Goal: Task Accomplishment & Management: Manage account settings

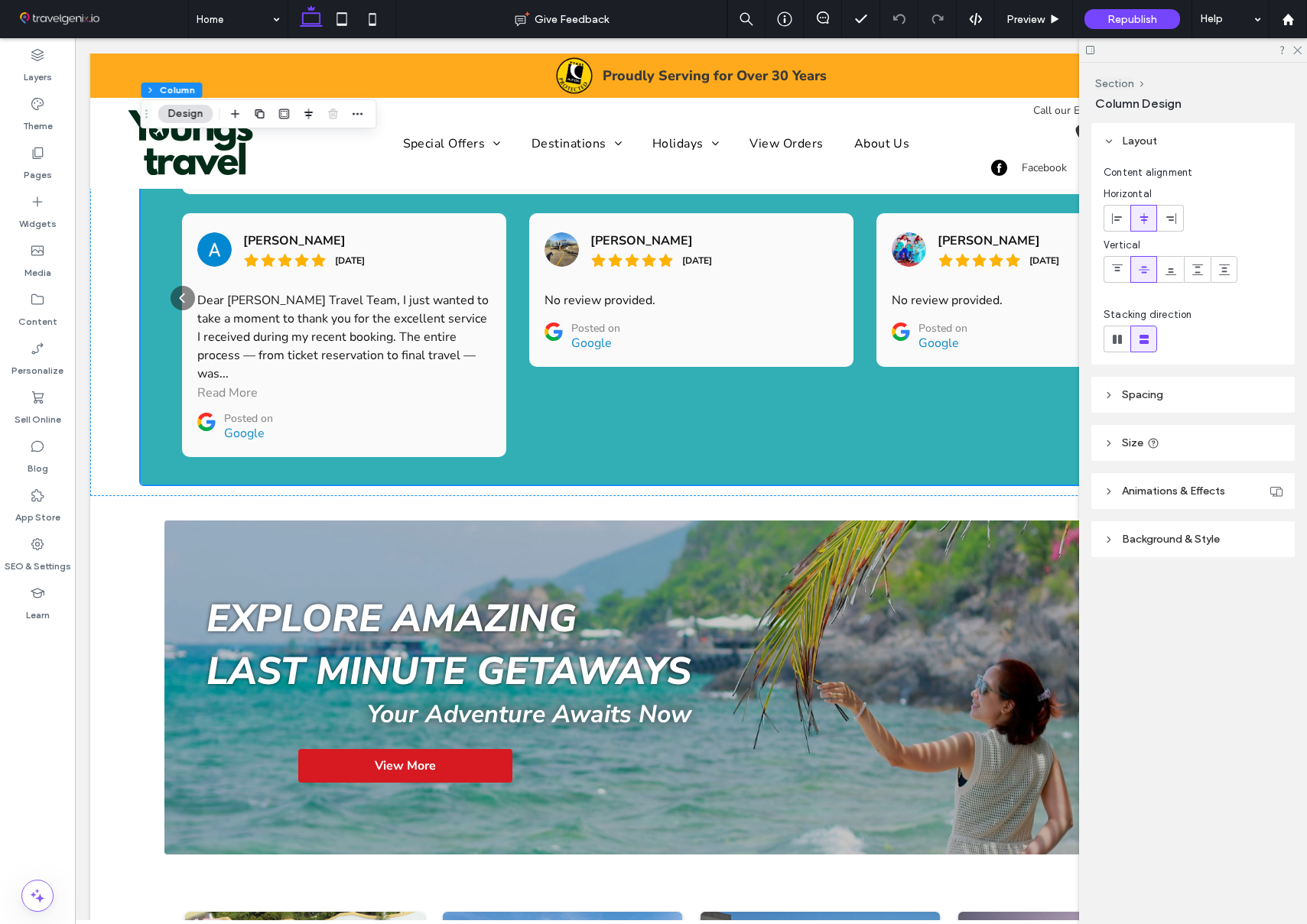
scroll to position [1534, 0]
click at [1293, 18] on icon at bounding box center [1288, 19] width 13 height 13
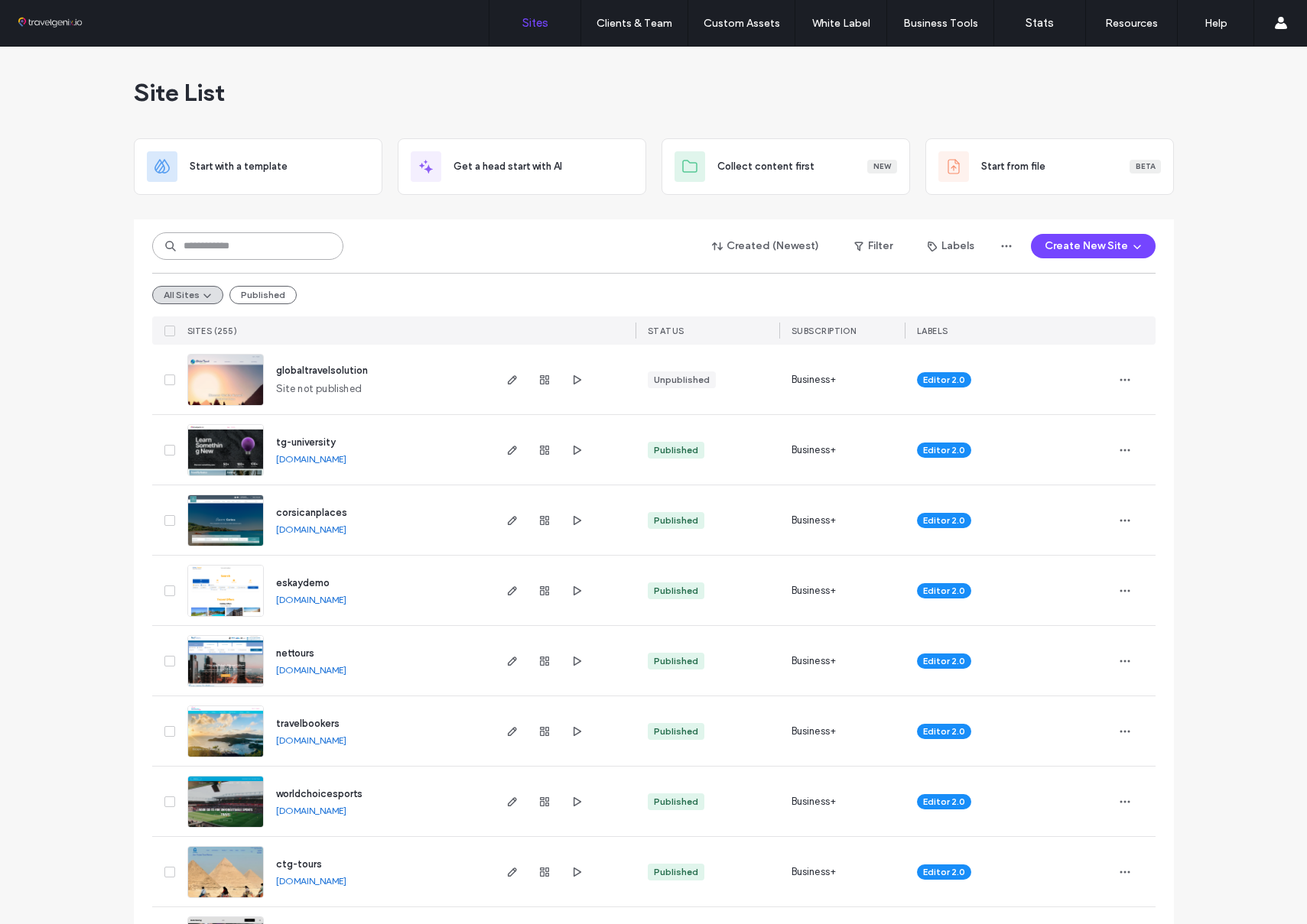
click at [206, 250] on input at bounding box center [248, 246] width 191 height 28
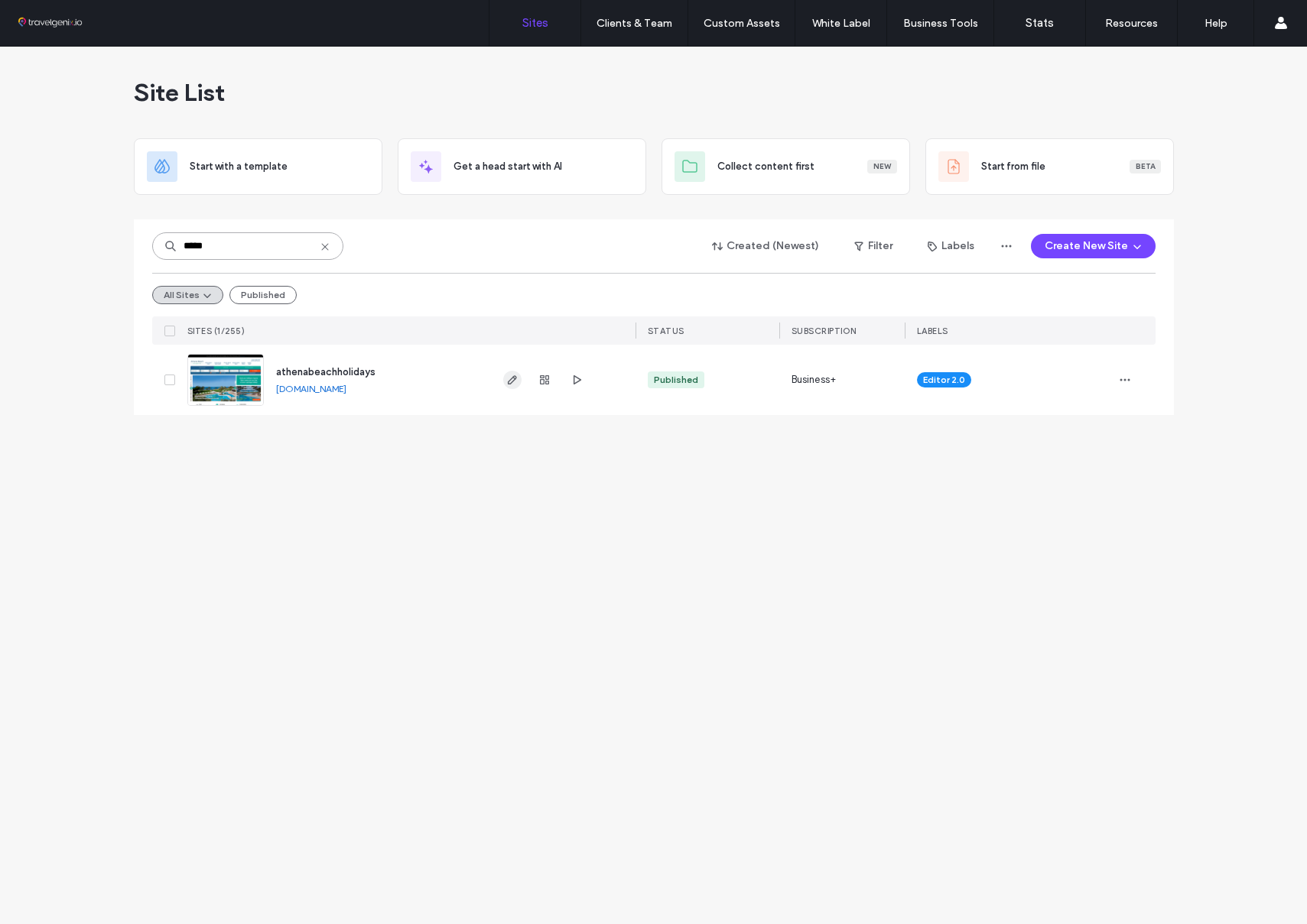
type input "*****"
click at [513, 377] on use "button" at bounding box center [512, 380] width 10 height 10
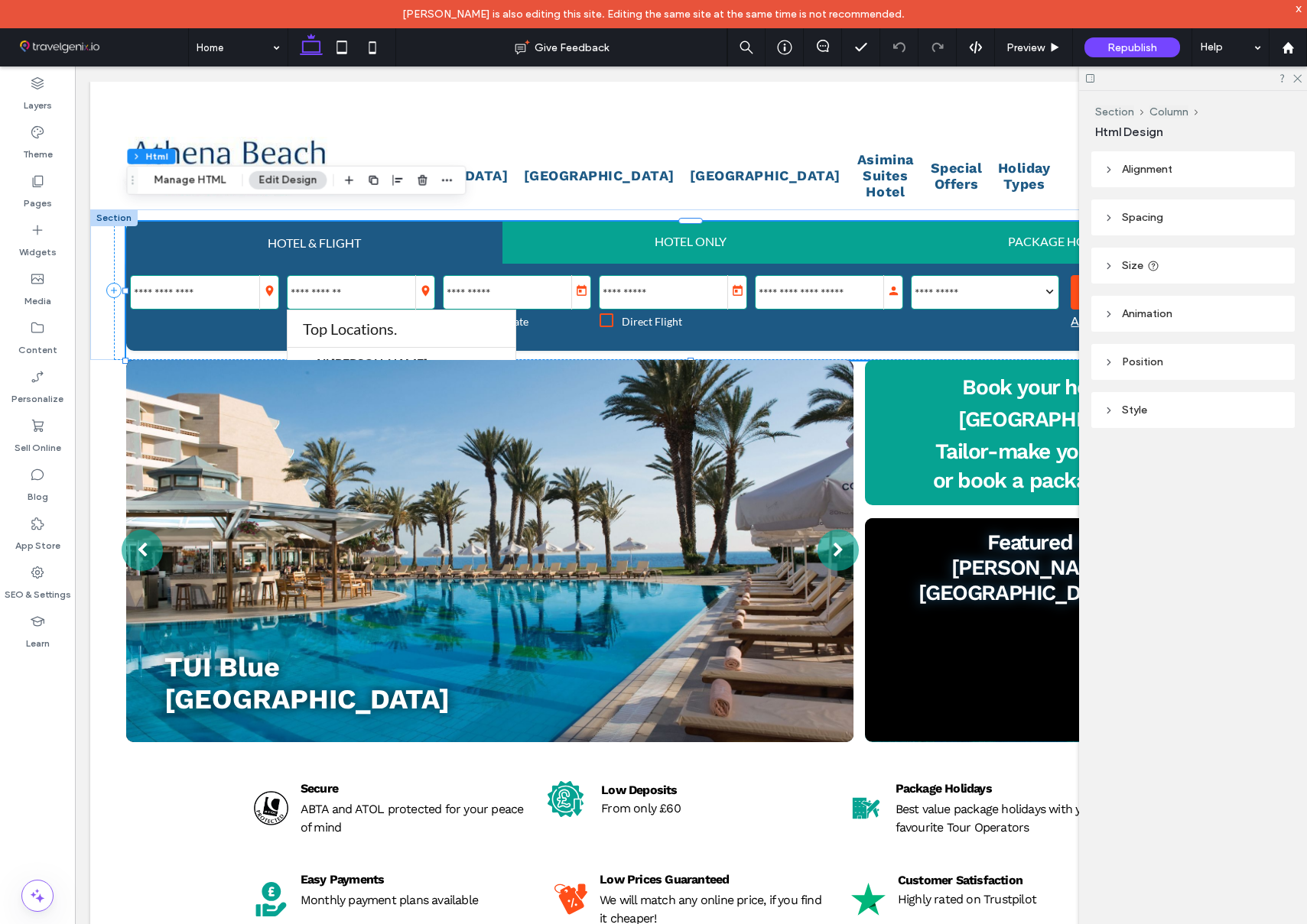
click at [348, 236] on div "HOTEL & FLIGHT" at bounding box center [314, 243] width 93 height 14
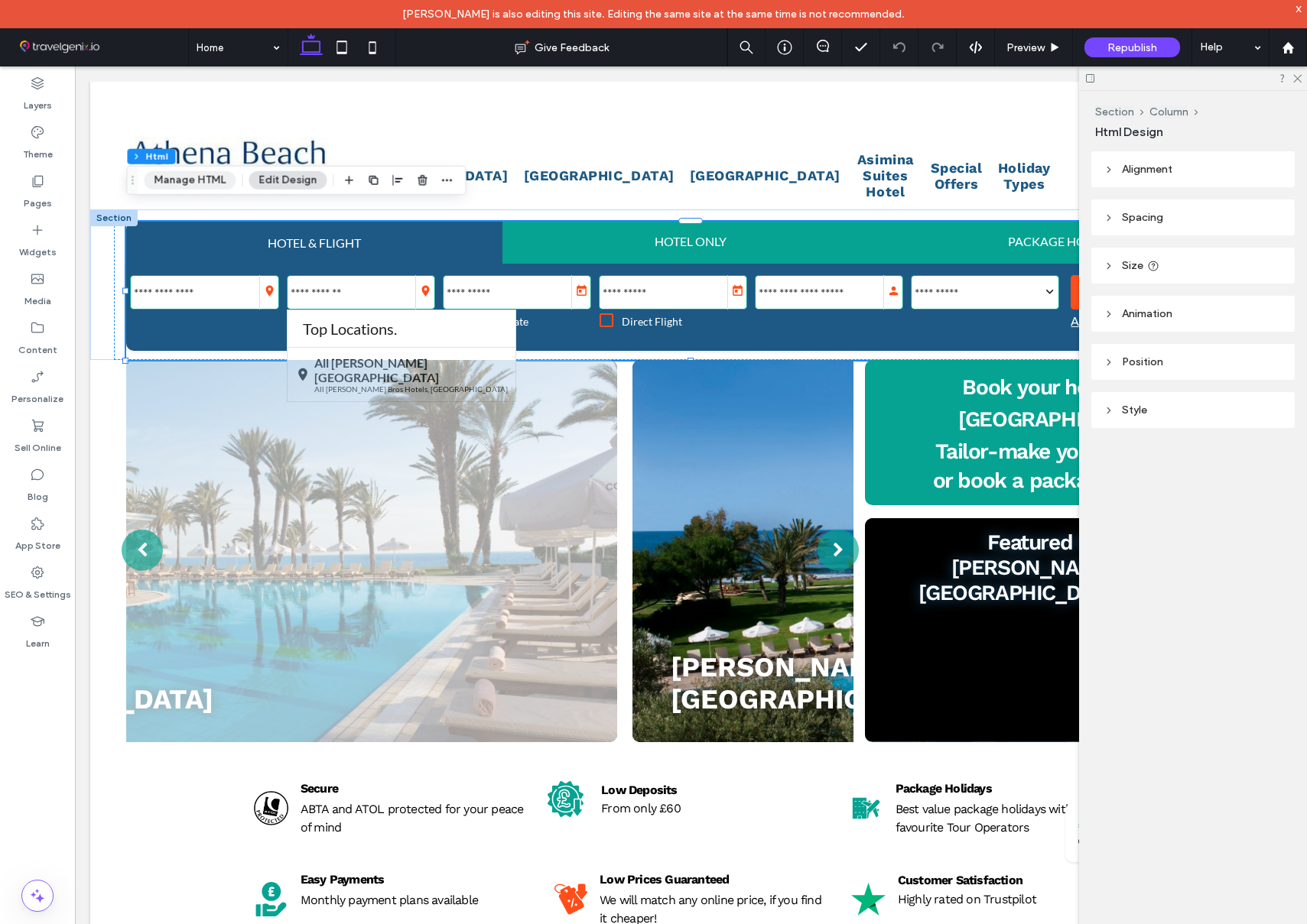
click at [181, 177] on button "Manage HTML" at bounding box center [189, 180] width 92 height 18
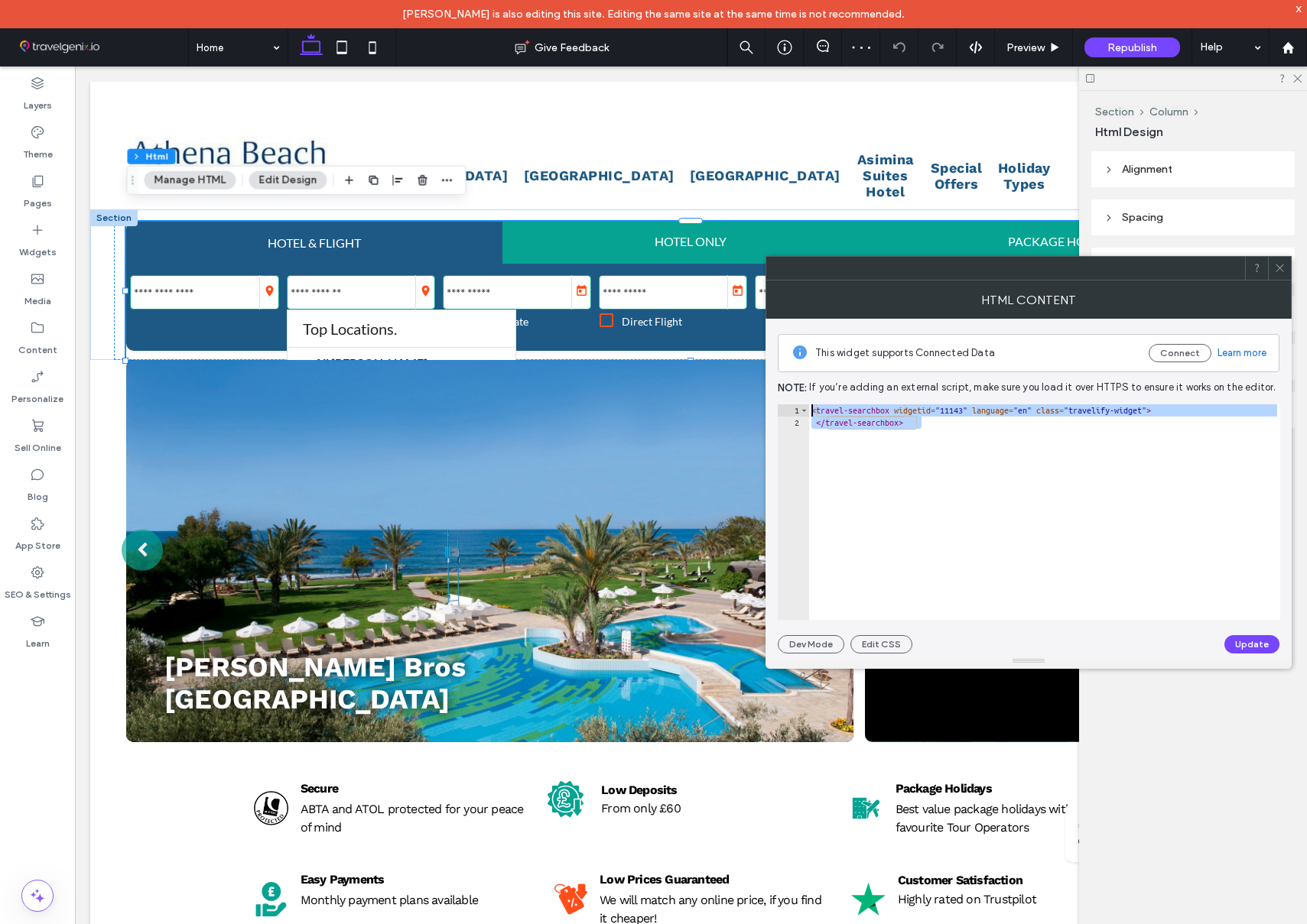
drag, startPoint x: 865, startPoint y: 417, endPoint x: 809, endPoint y: 407, distance: 56.9
click at [809, 407] on div "< travel-searchbox widgetid = "11143" language = "en" class = "travelify-widget…" at bounding box center [1044, 524] width 472 height 240
paste textarea "Cursor at row 1"
type textarea "**********"
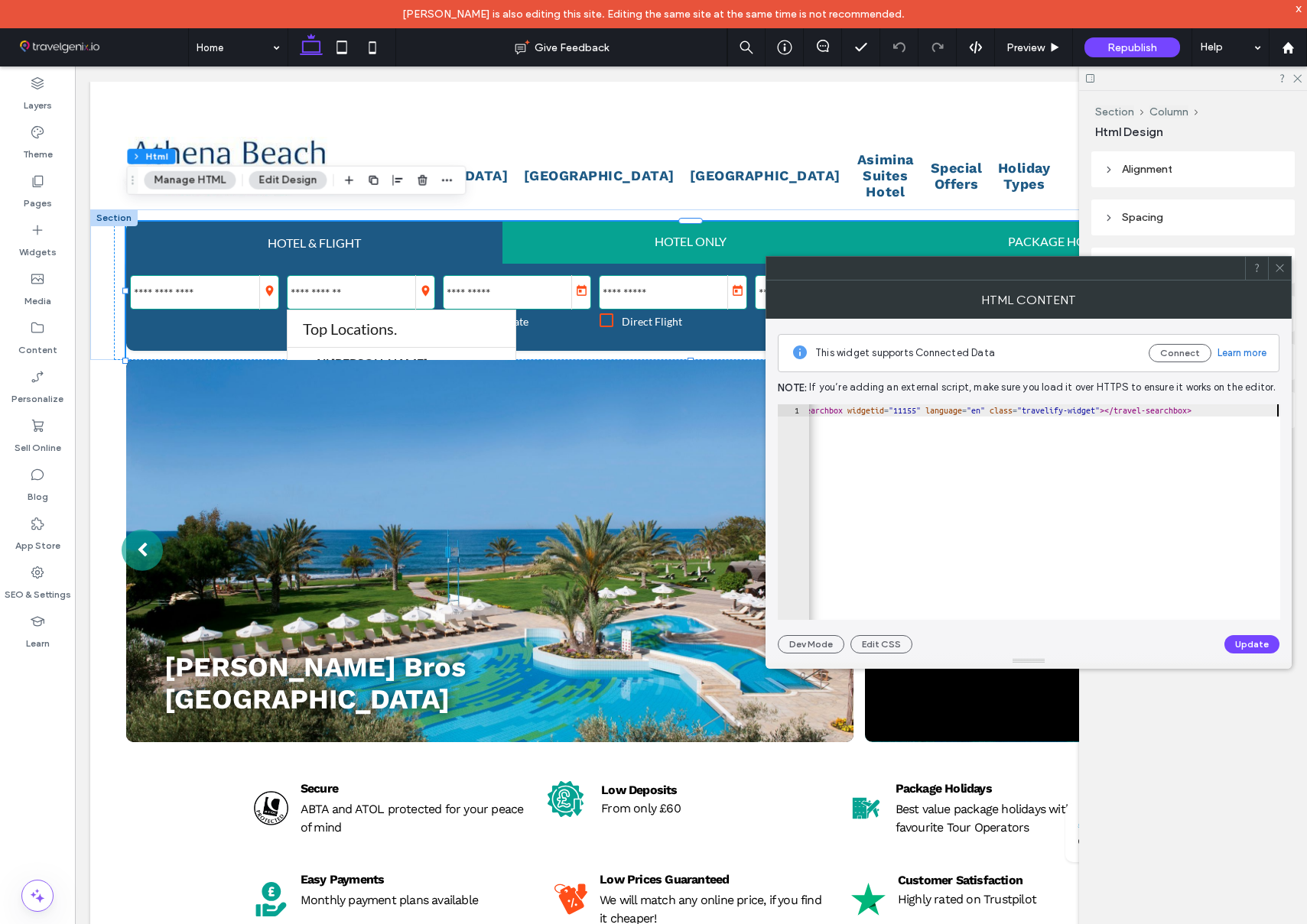
click at [1250, 640] on button "Update" at bounding box center [1251, 644] width 55 height 18
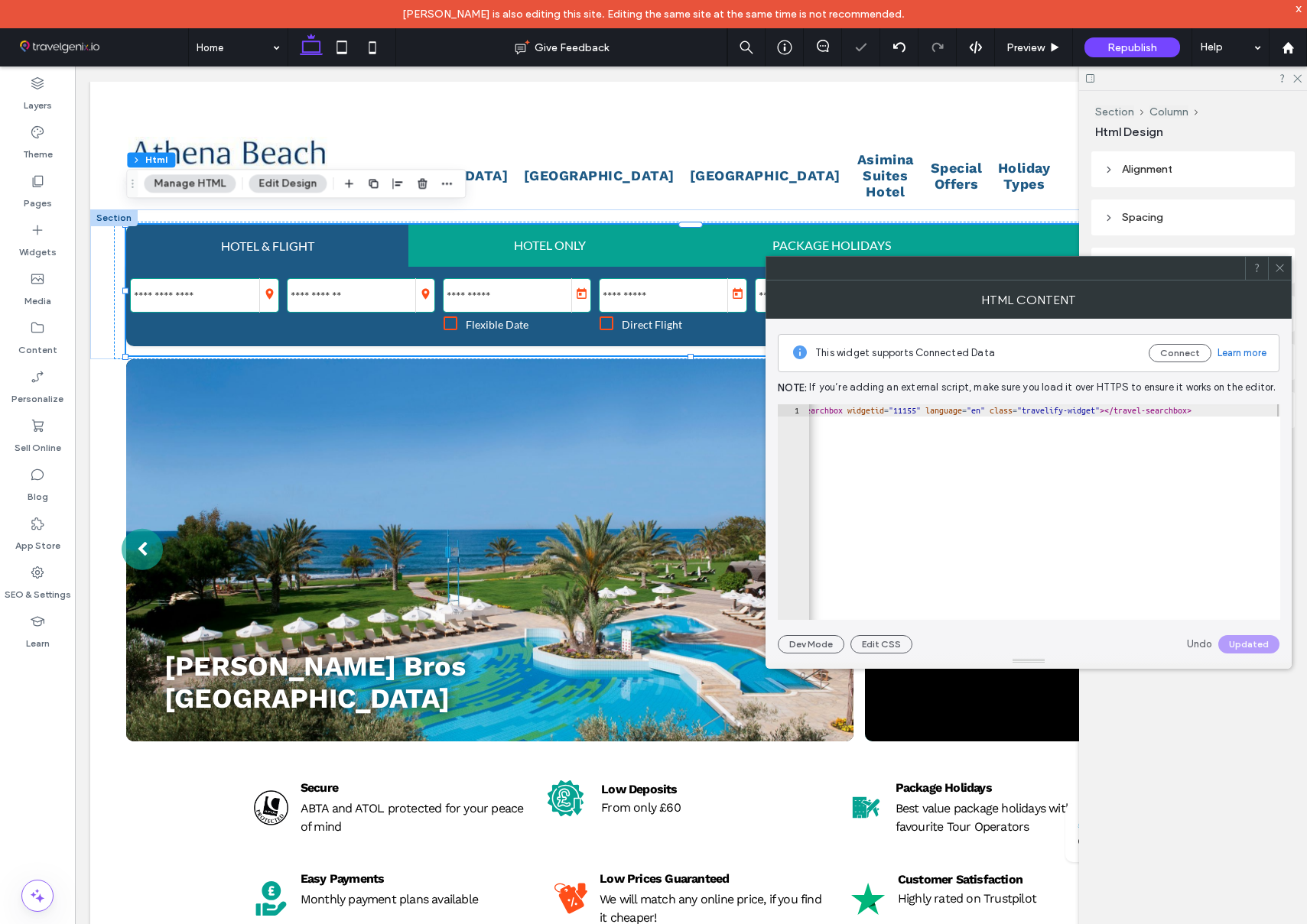
type input "**********"
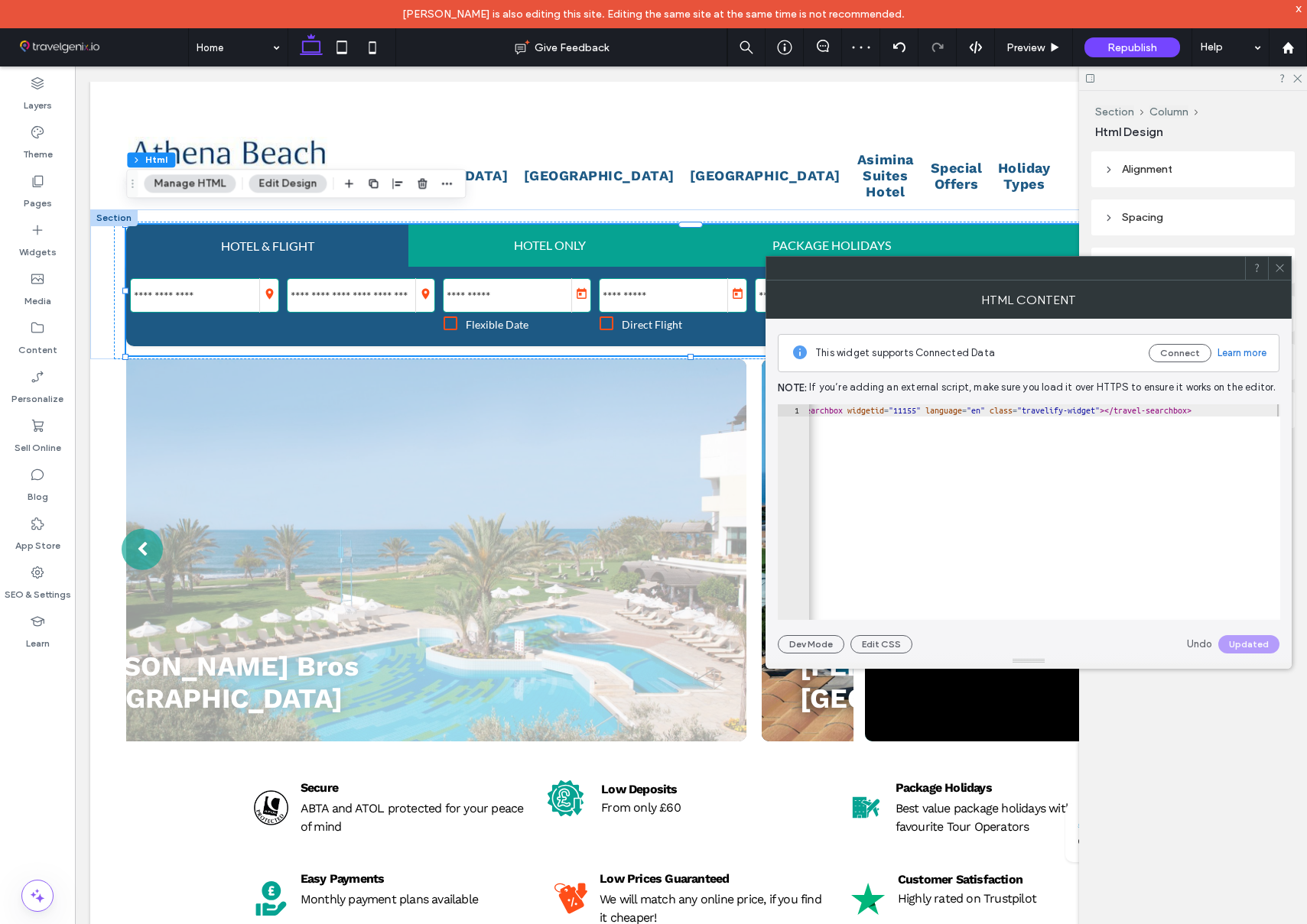
click at [1279, 264] on icon at bounding box center [1279, 267] width 11 height 11
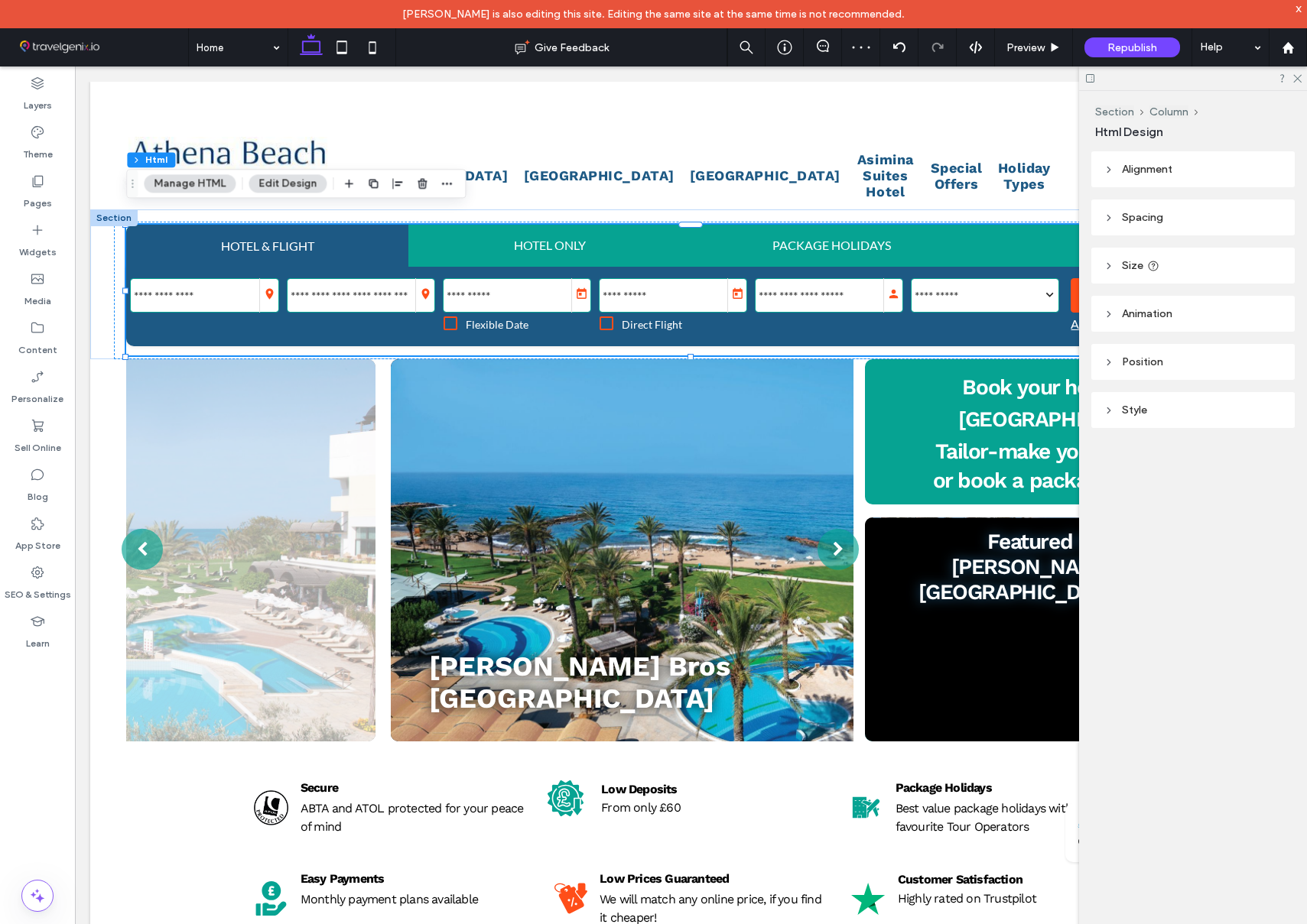
scroll to position [0, 282]
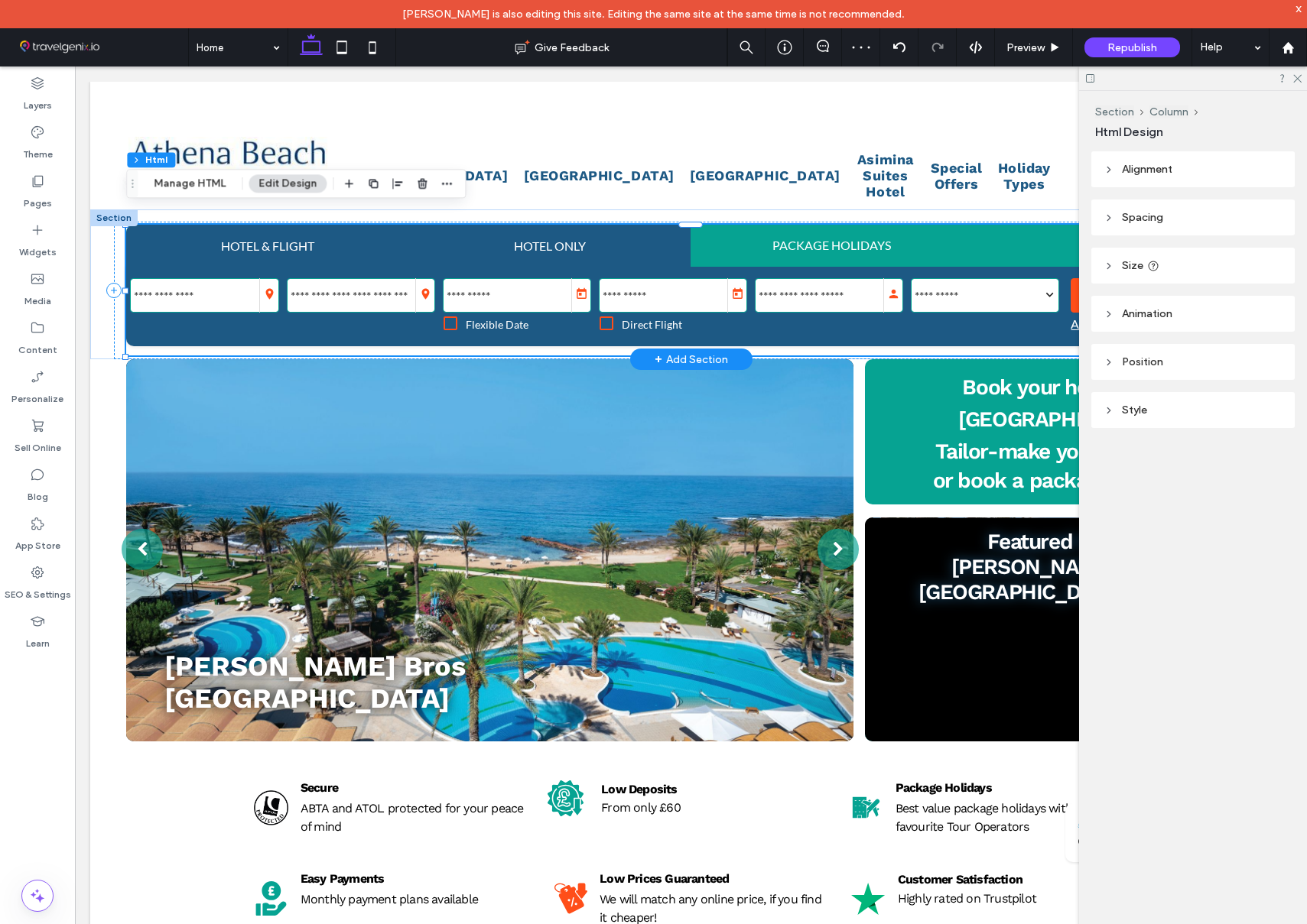
click at [535, 239] on div "HOTEL ONLY" at bounding box center [549, 246] width 72 height 14
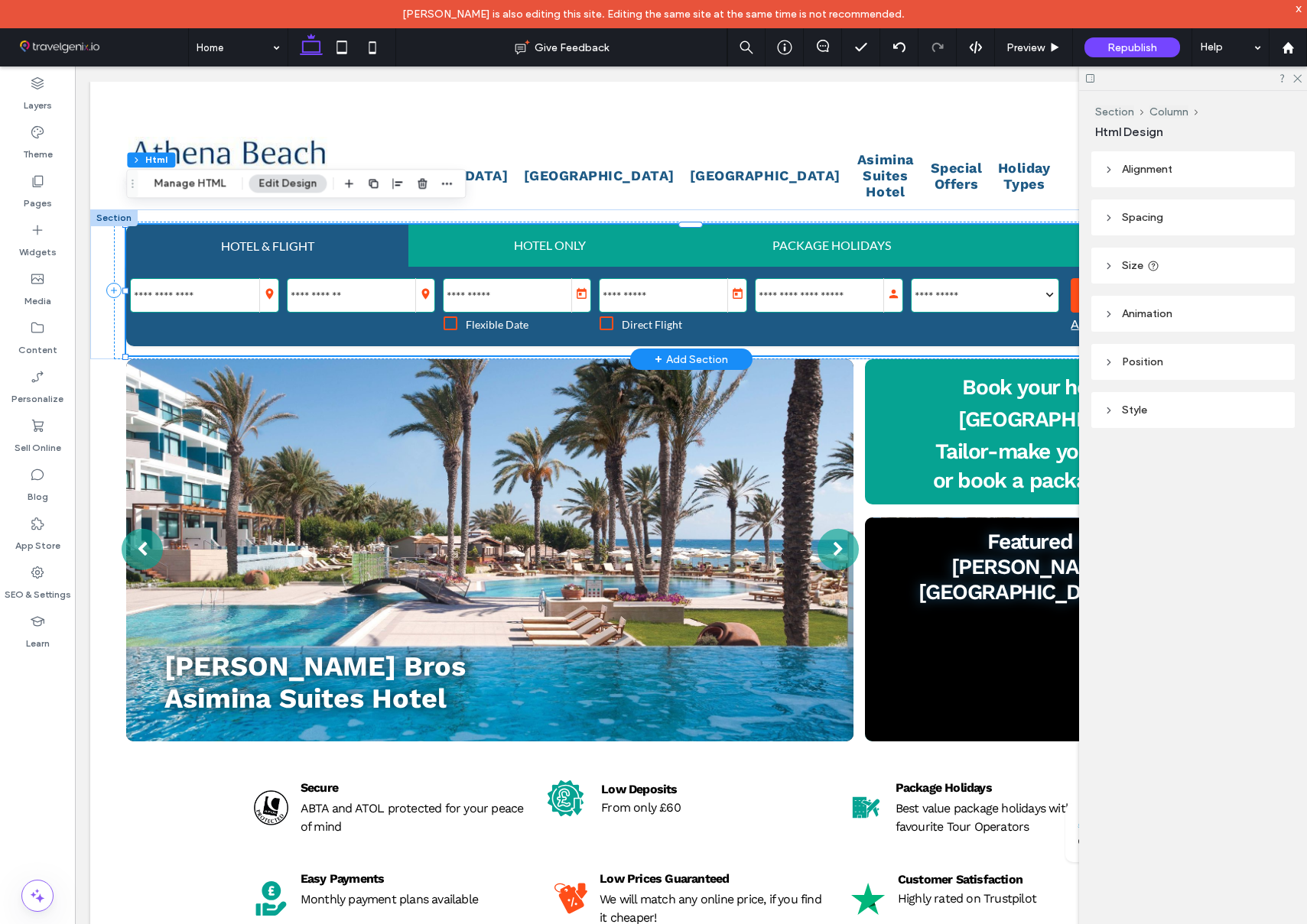
type input "**********"
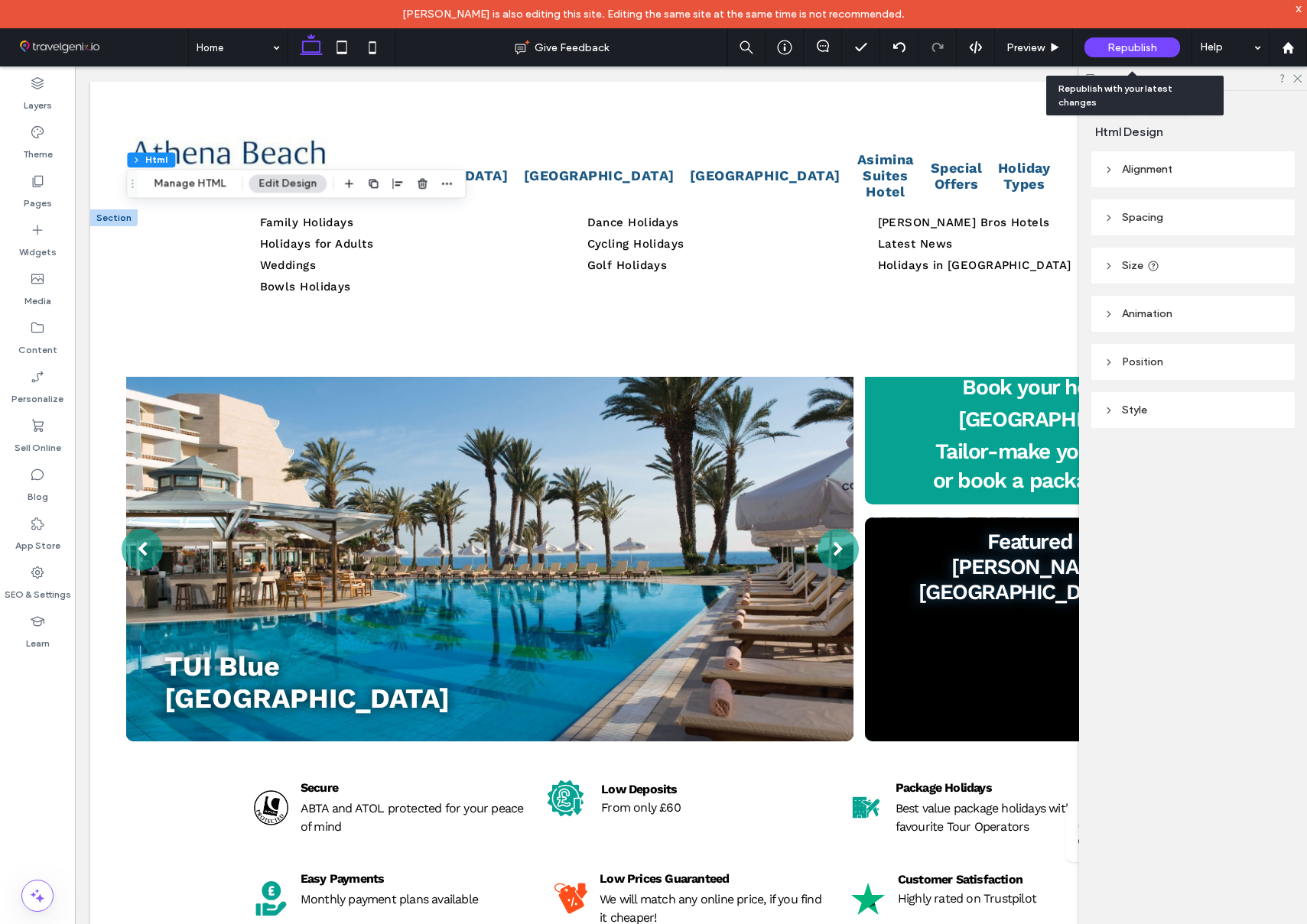
click at [1141, 43] on span "Republish" at bounding box center [1132, 48] width 49 height 13
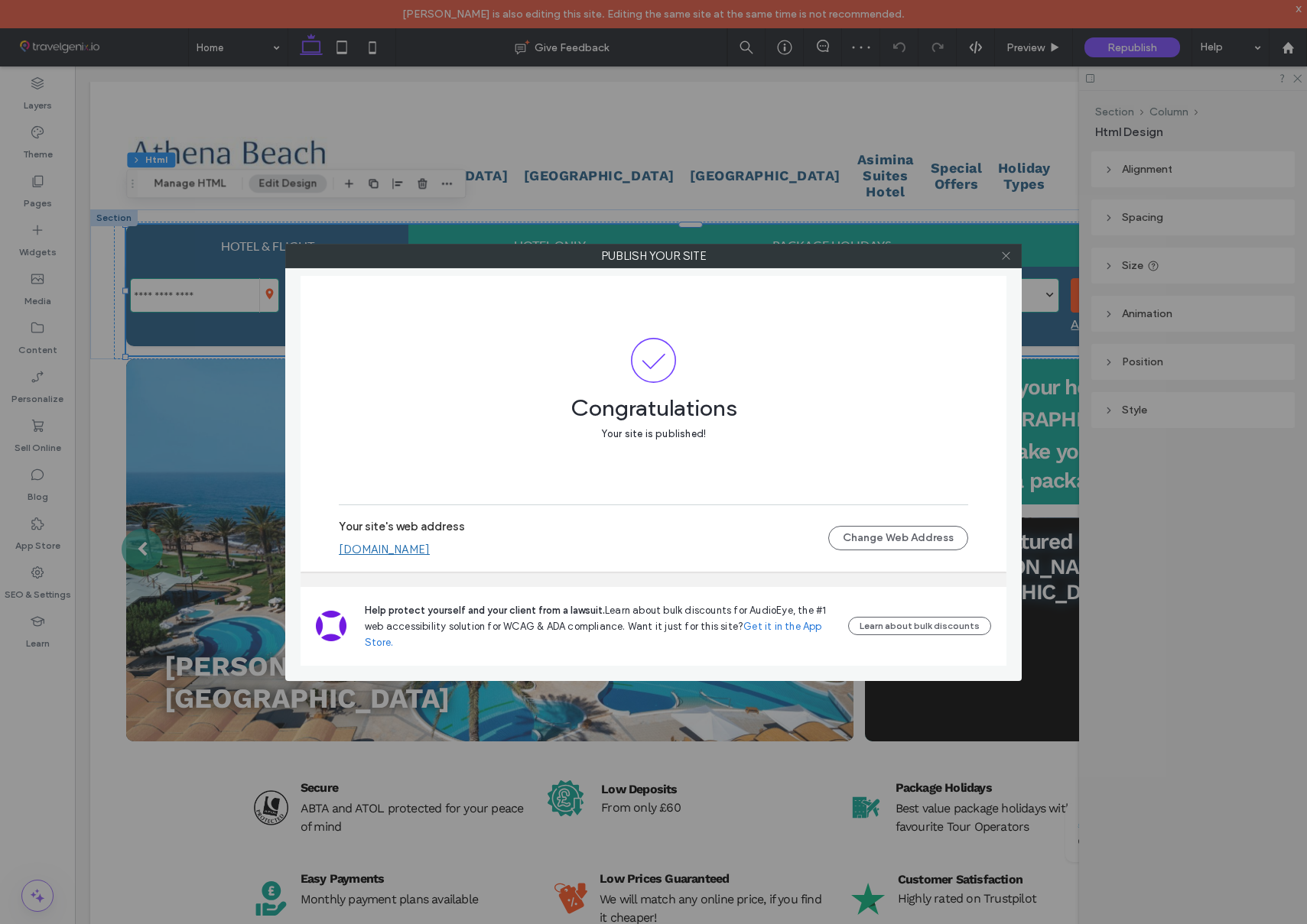
click at [1005, 257] on icon at bounding box center [1005, 255] width 11 height 11
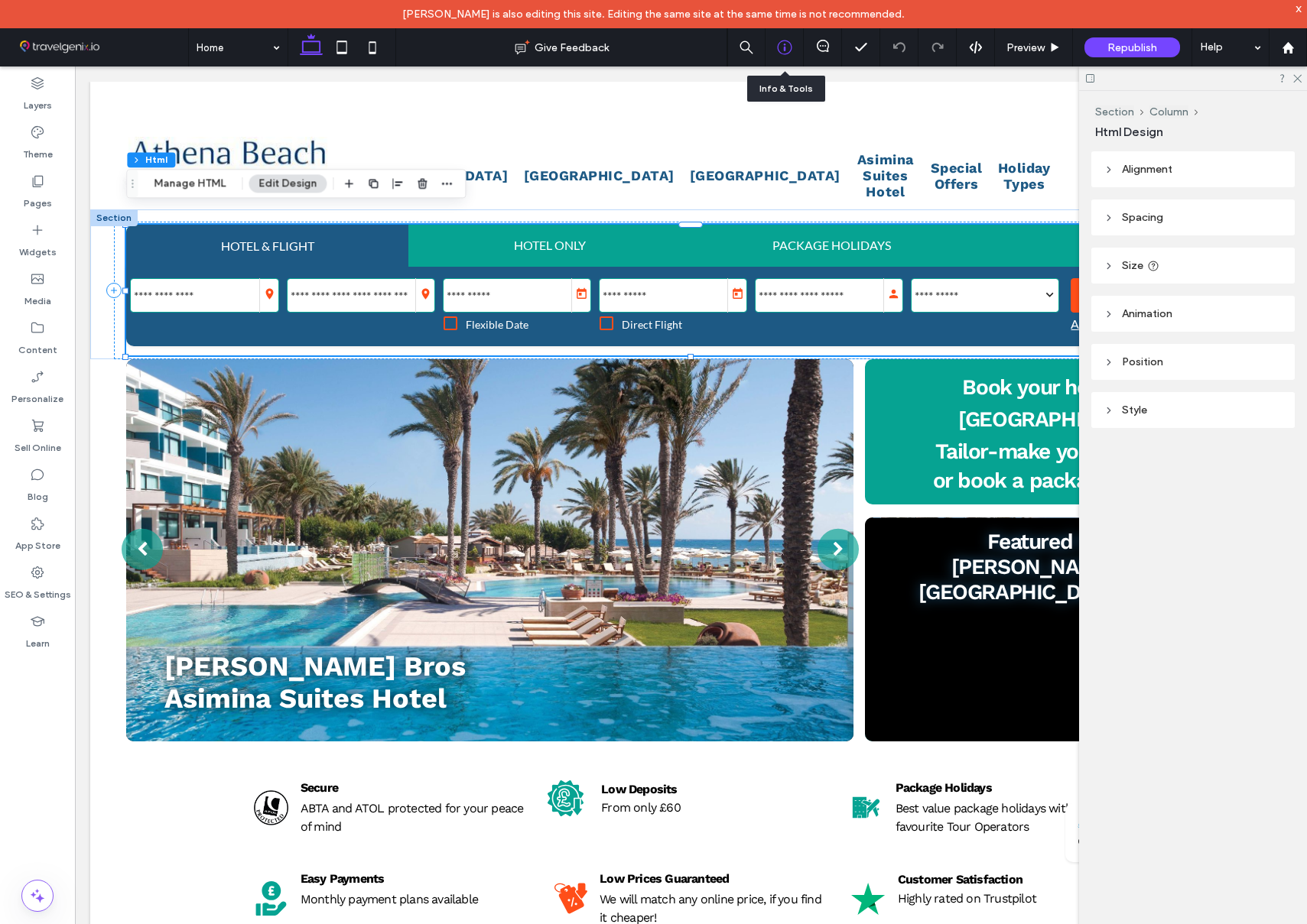
click at [789, 49] on icon at bounding box center [784, 47] width 15 height 15
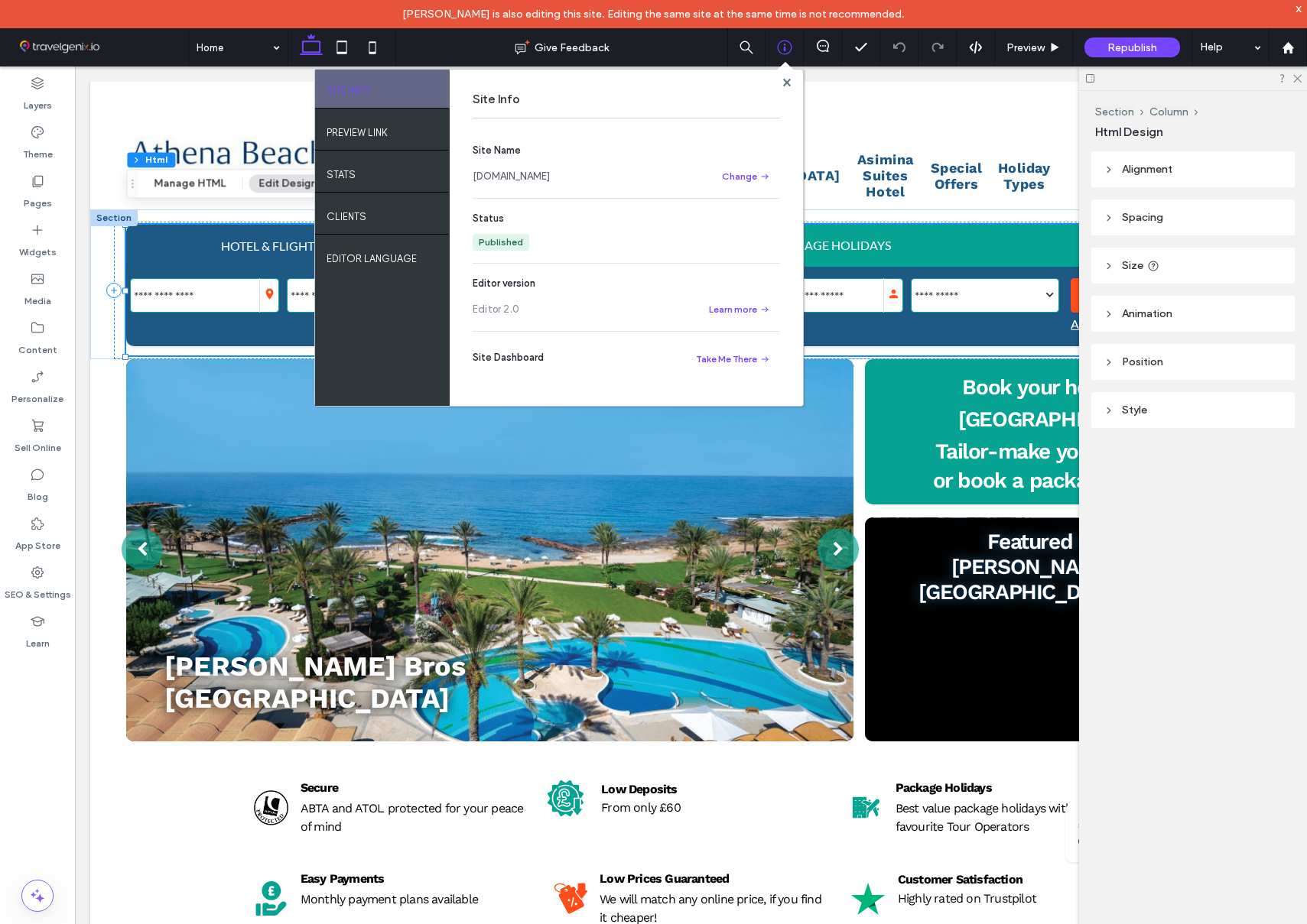
scroll to position [0, 0]
click at [784, 81] on use at bounding box center [786, 82] width 8 height 8
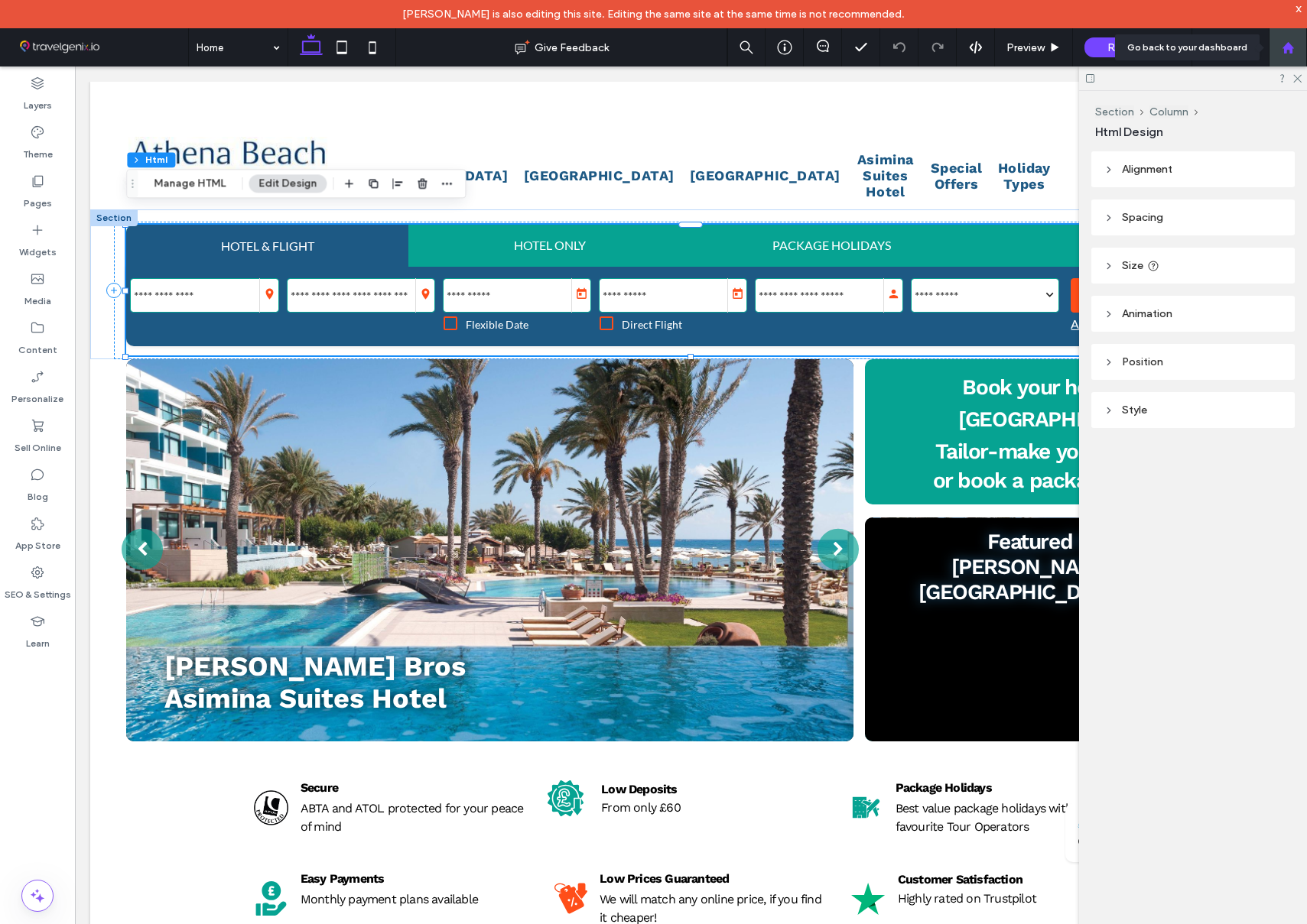
click at [1286, 48] on use at bounding box center [1287, 47] width 11 height 11
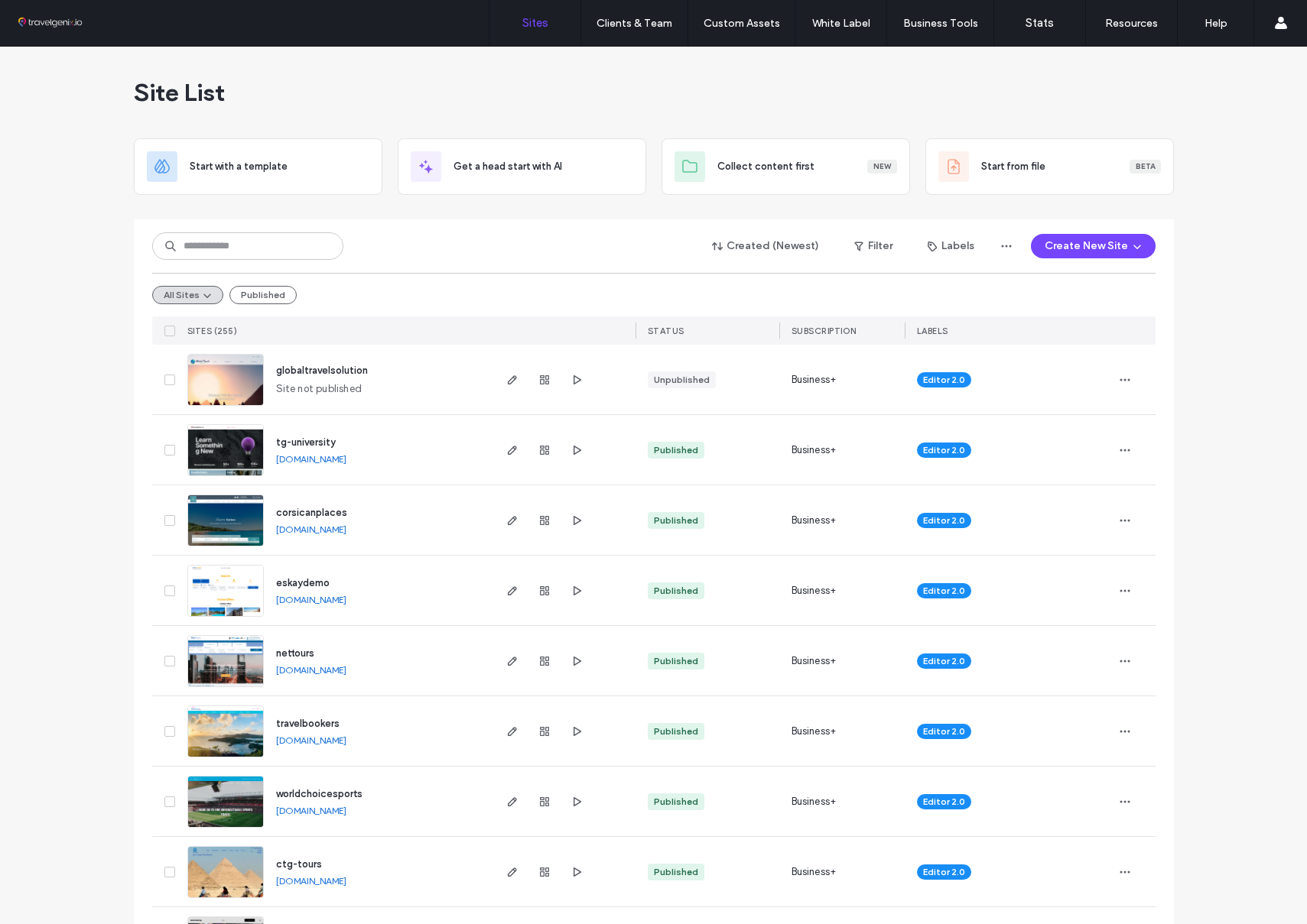
scroll to position [55, 0]
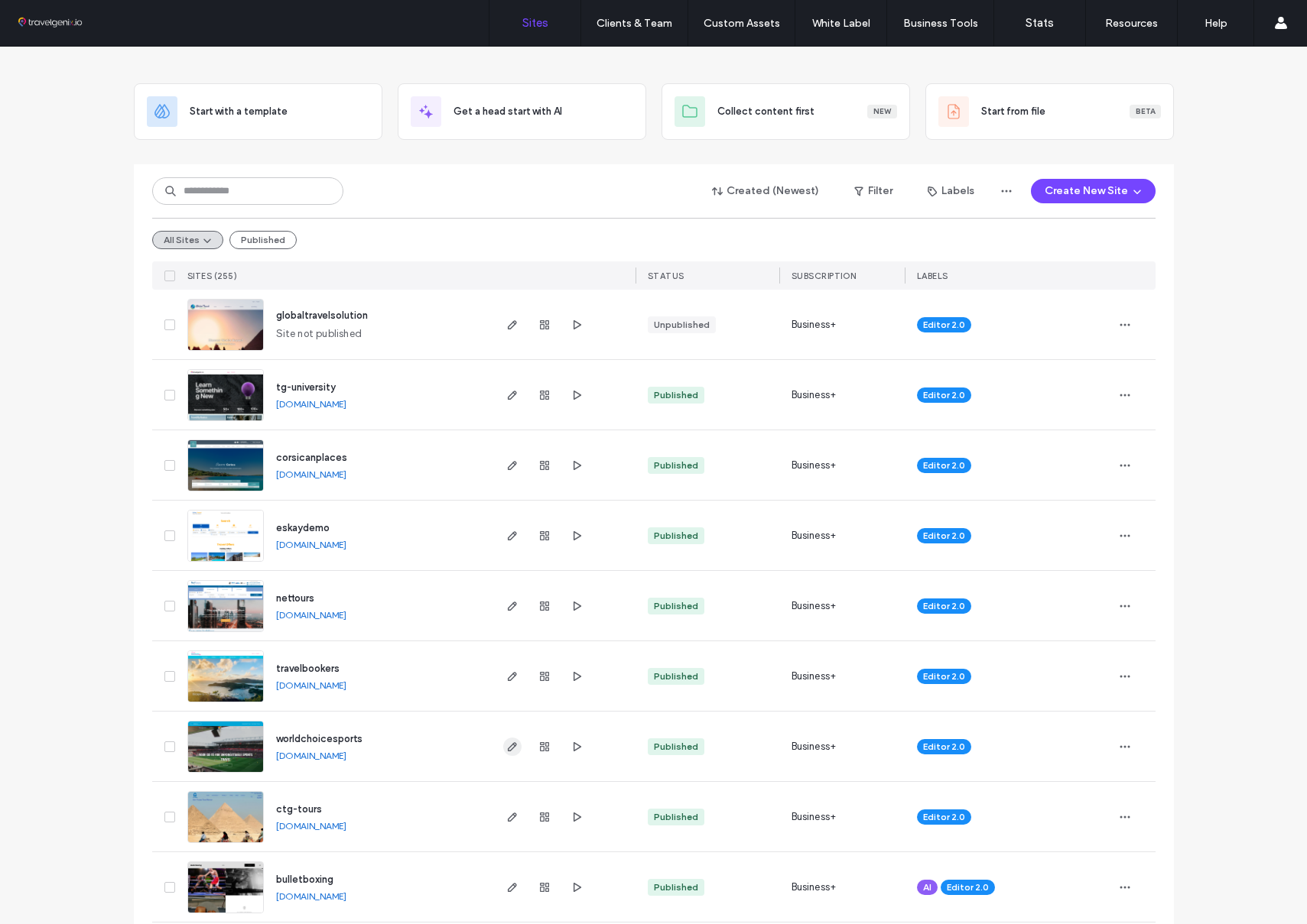
click at [512, 747] on icon "button" at bounding box center [512, 747] width 12 height 12
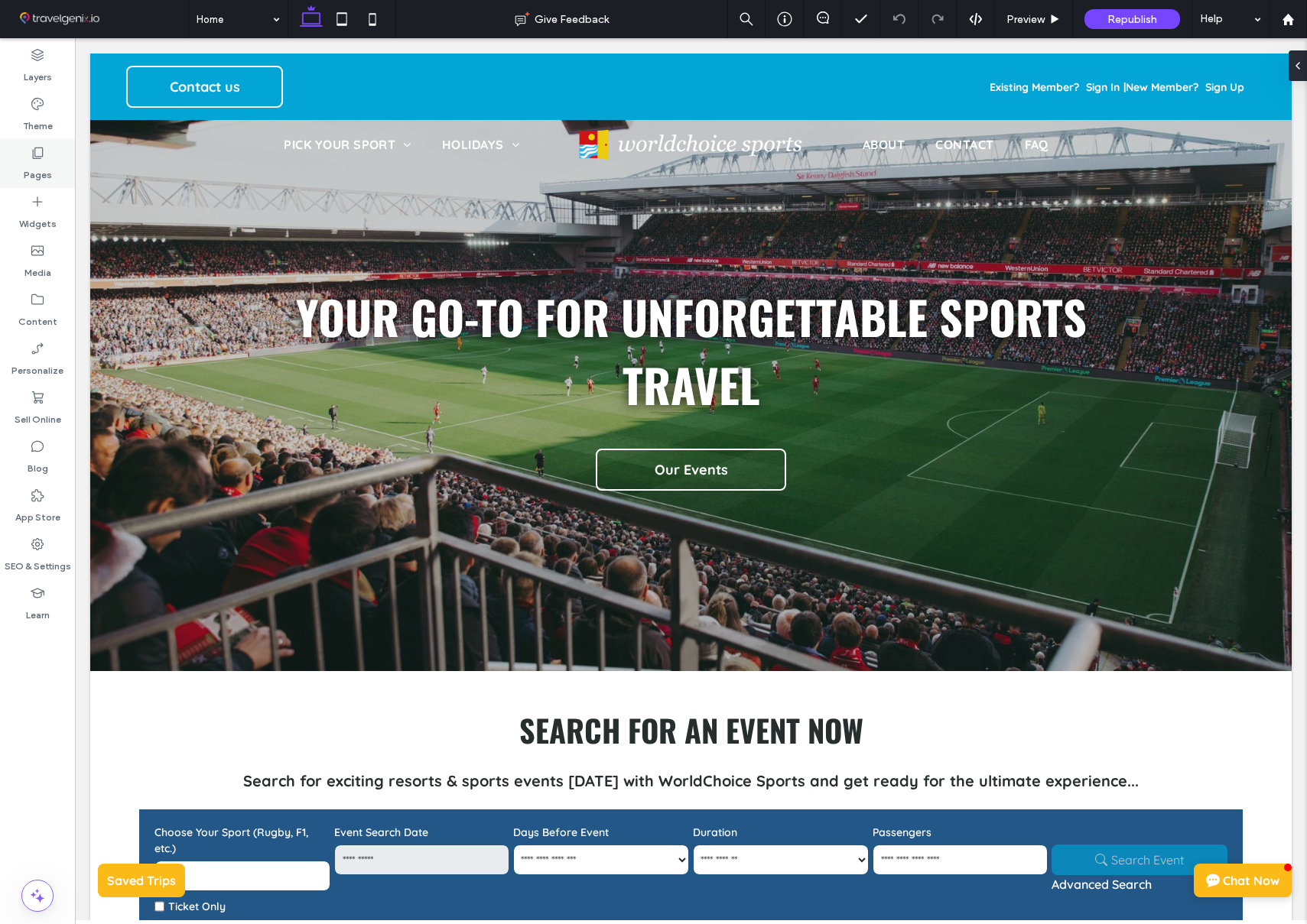
click at [44, 165] on label "Pages" at bounding box center [38, 171] width 29 height 21
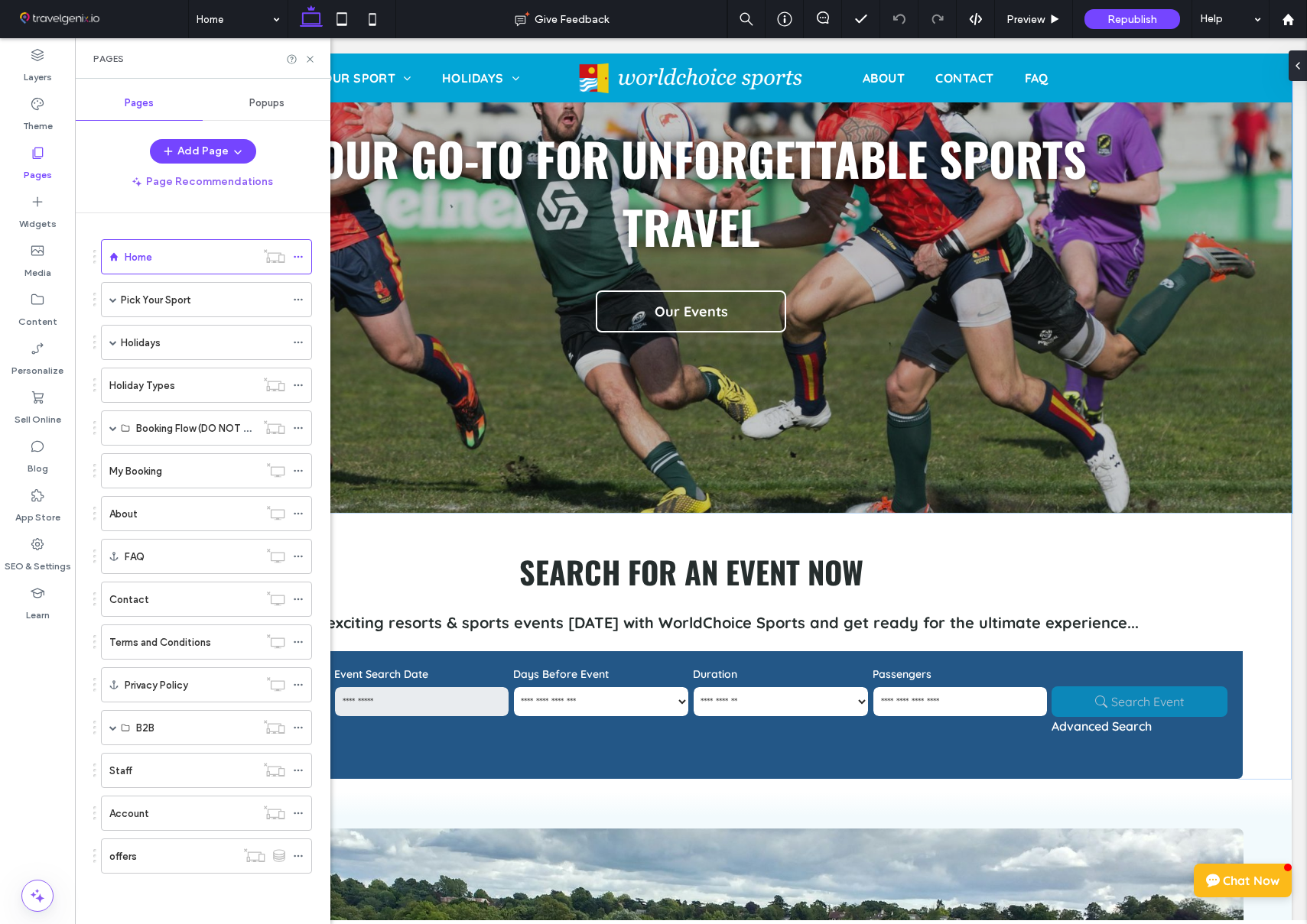
scroll to position [357, 0]
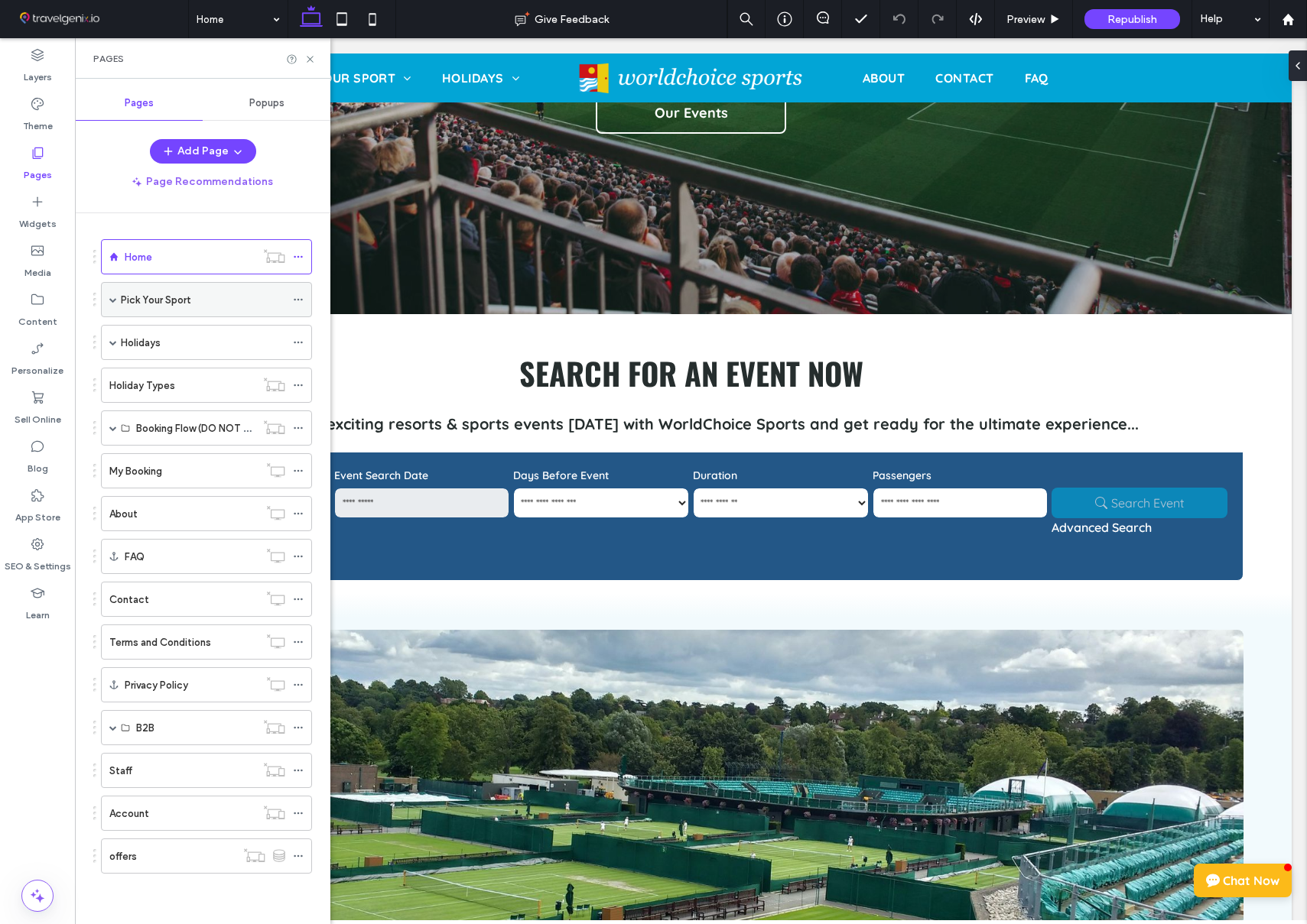
click at [114, 299] on span at bounding box center [113, 300] width 8 height 8
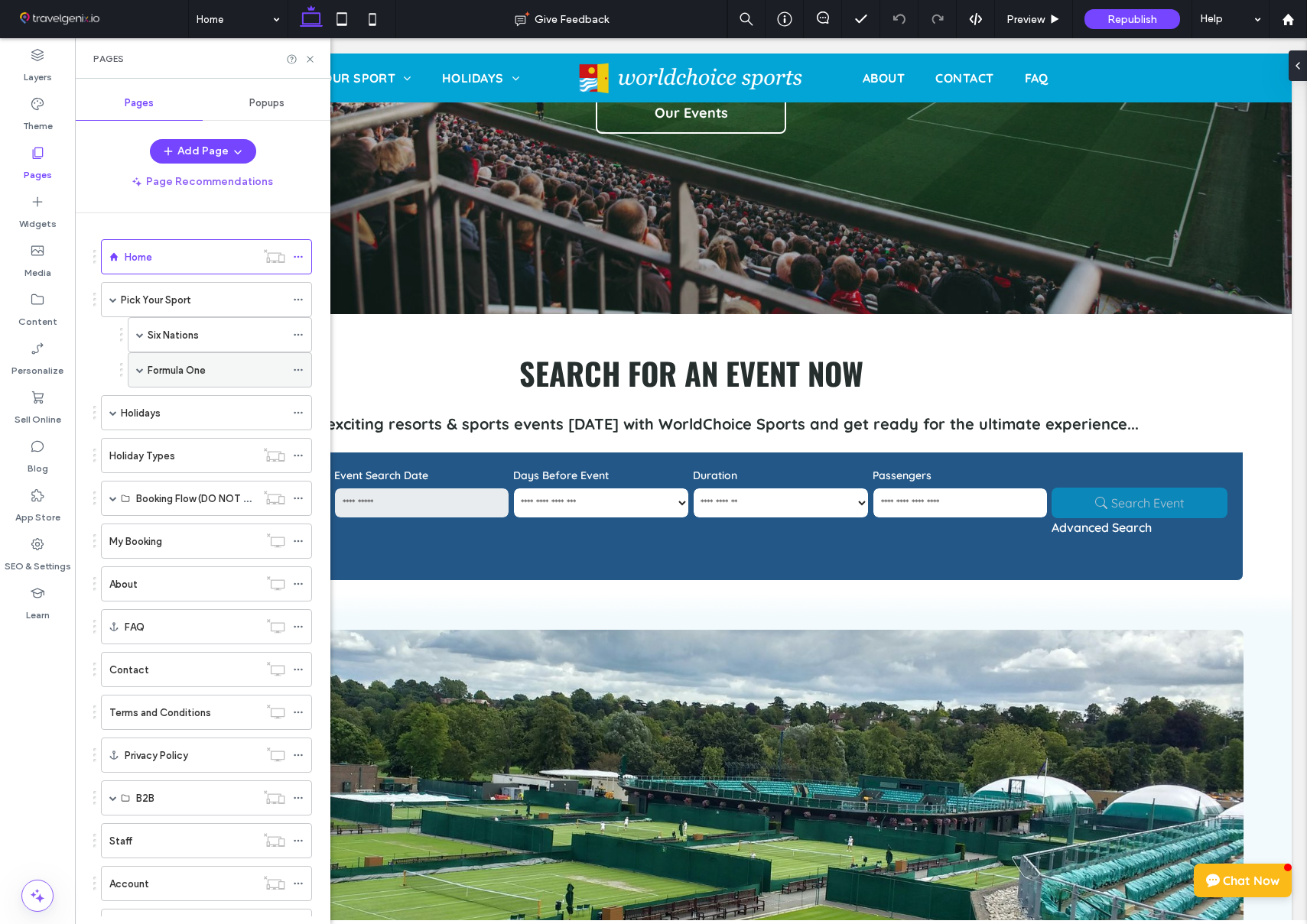
click at [139, 372] on span at bounding box center [140, 370] width 8 height 8
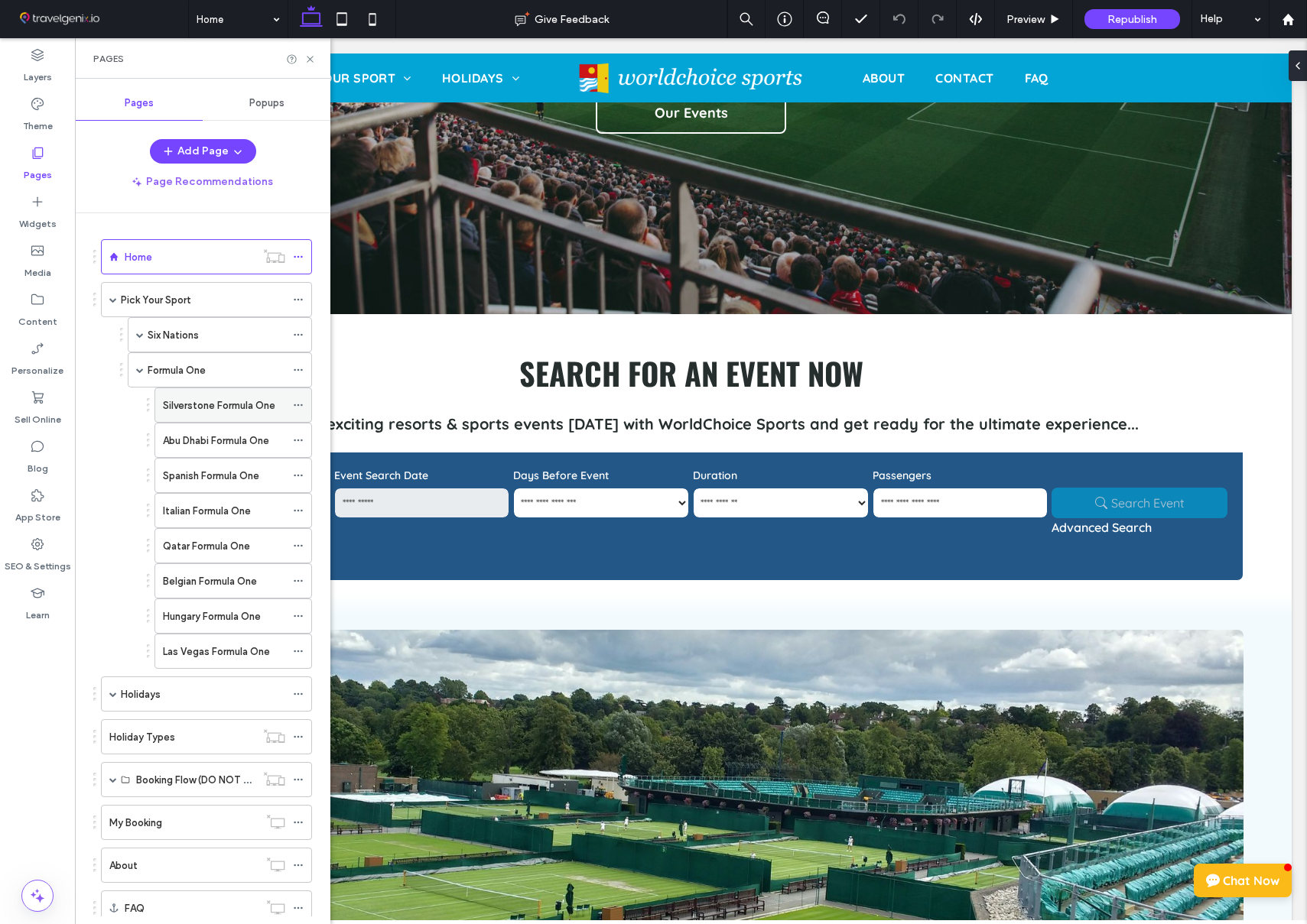
click at [223, 403] on label "Silverstone Formula One" at bounding box center [219, 406] width 112 height 27
click at [307, 58] on icon at bounding box center [310, 59] width 11 height 11
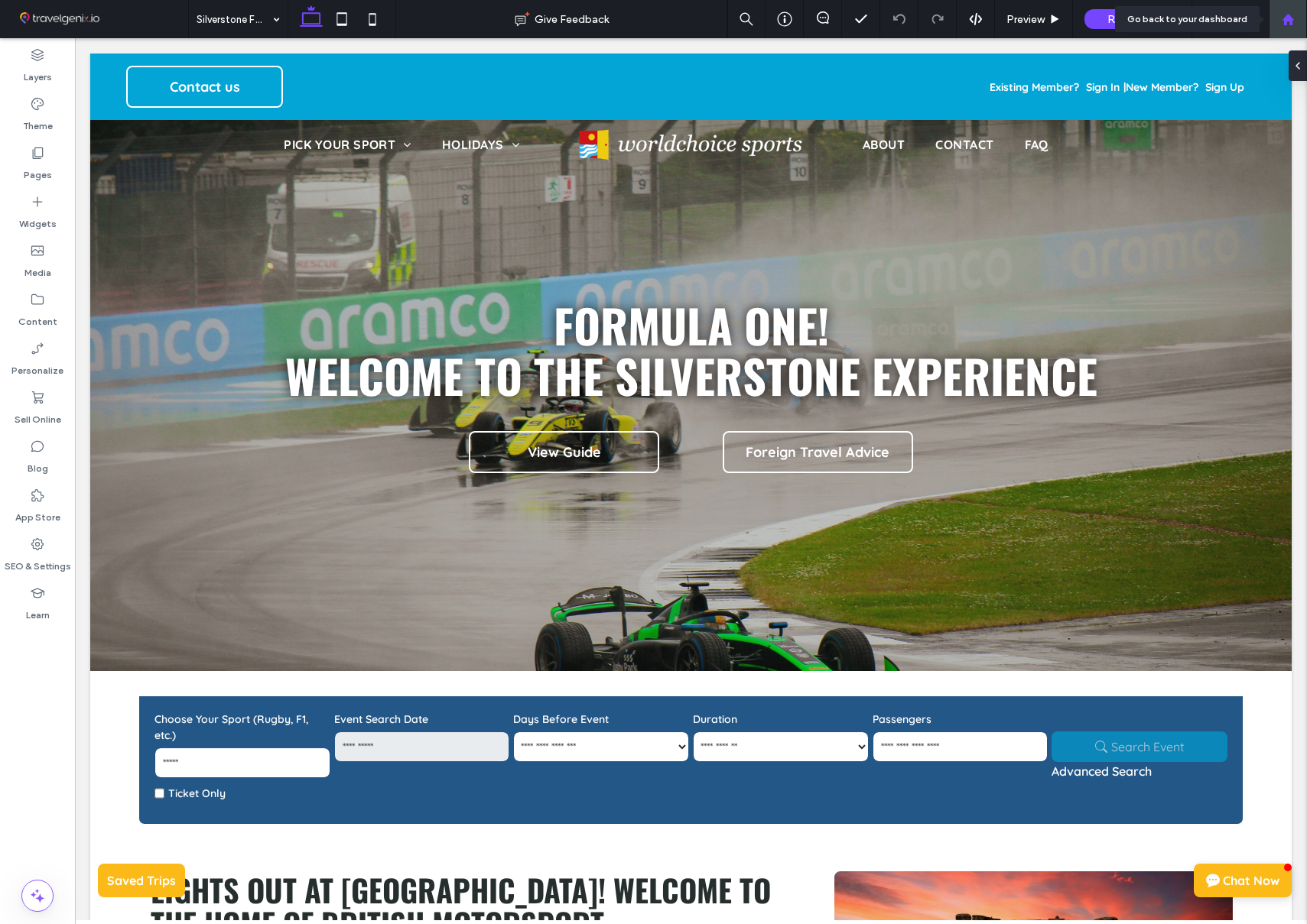
click at [1292, 24] on icon at bounding box center [1288, 19] width 13 height 13
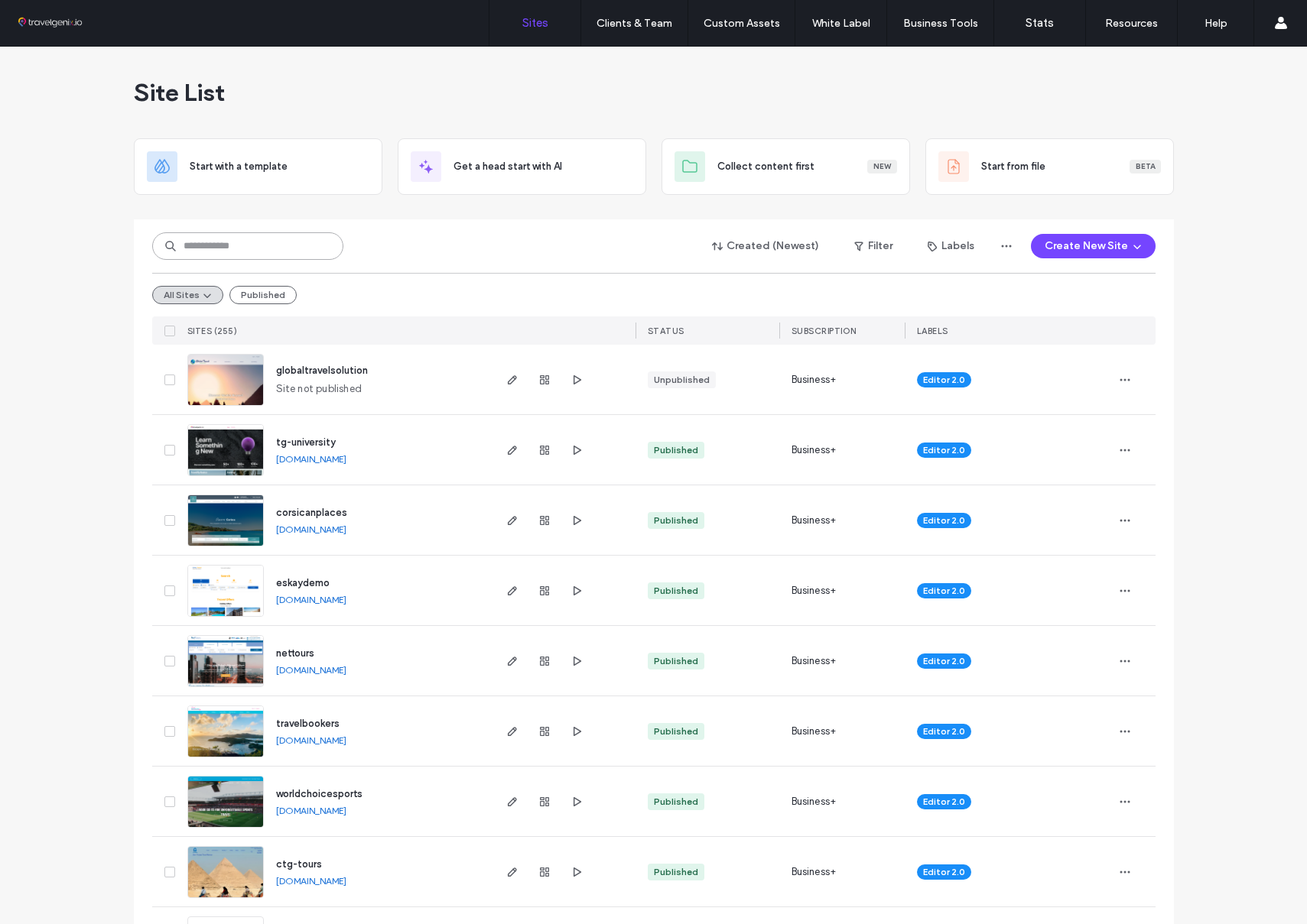
click at [201, 248] on input at bounding box center [248, 246] width 191 height 28
click at [202, 248] on input at bounding box center [248, 246] width 191 height 28
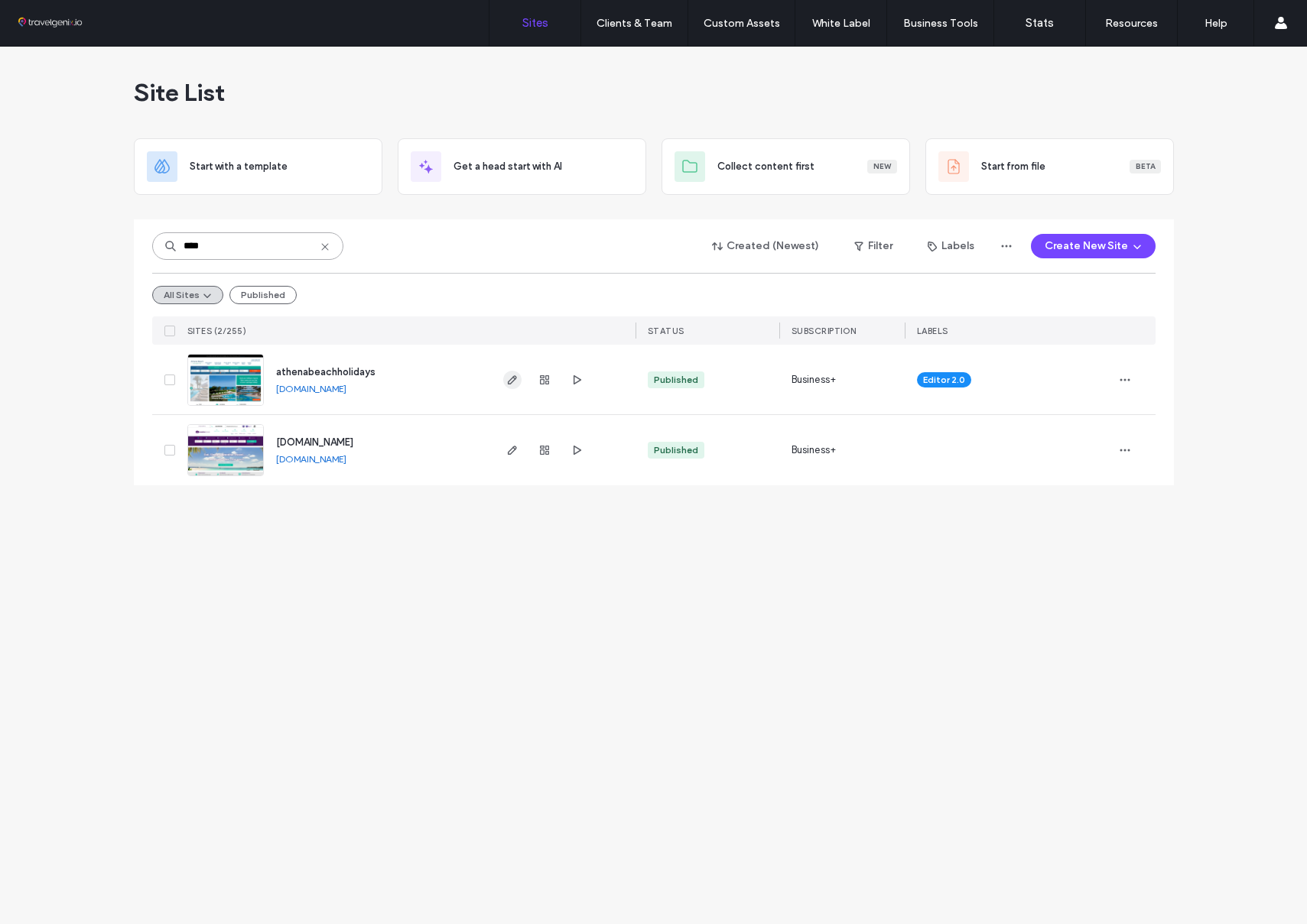
type input "****"
click at [509, 380] on use "button" at bounding box center [512, 380] width 10 height 10
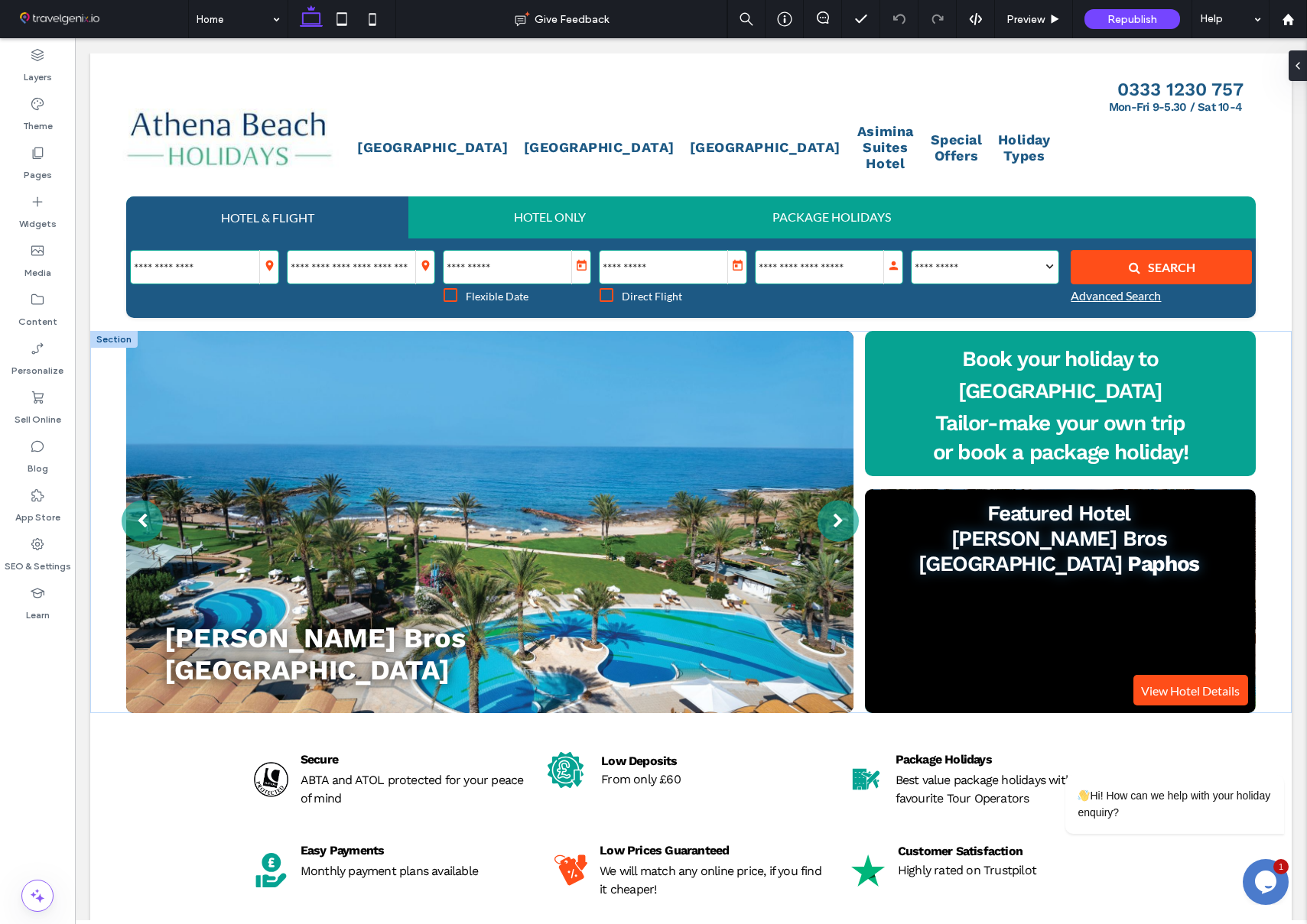
scroll to position [0, 564]
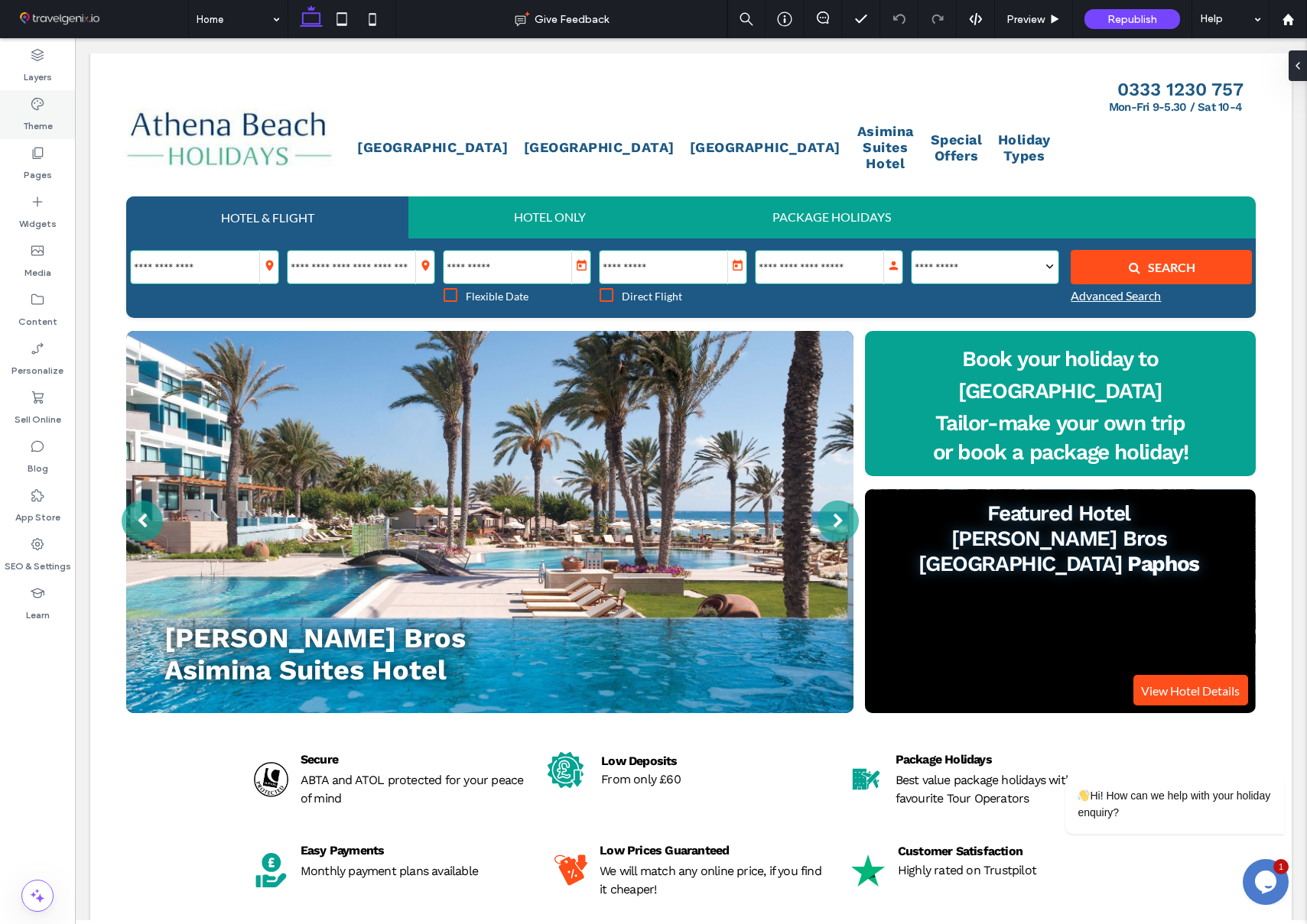
click at [36, 109] on use at bounding box center [37, 103] width 12 height 12
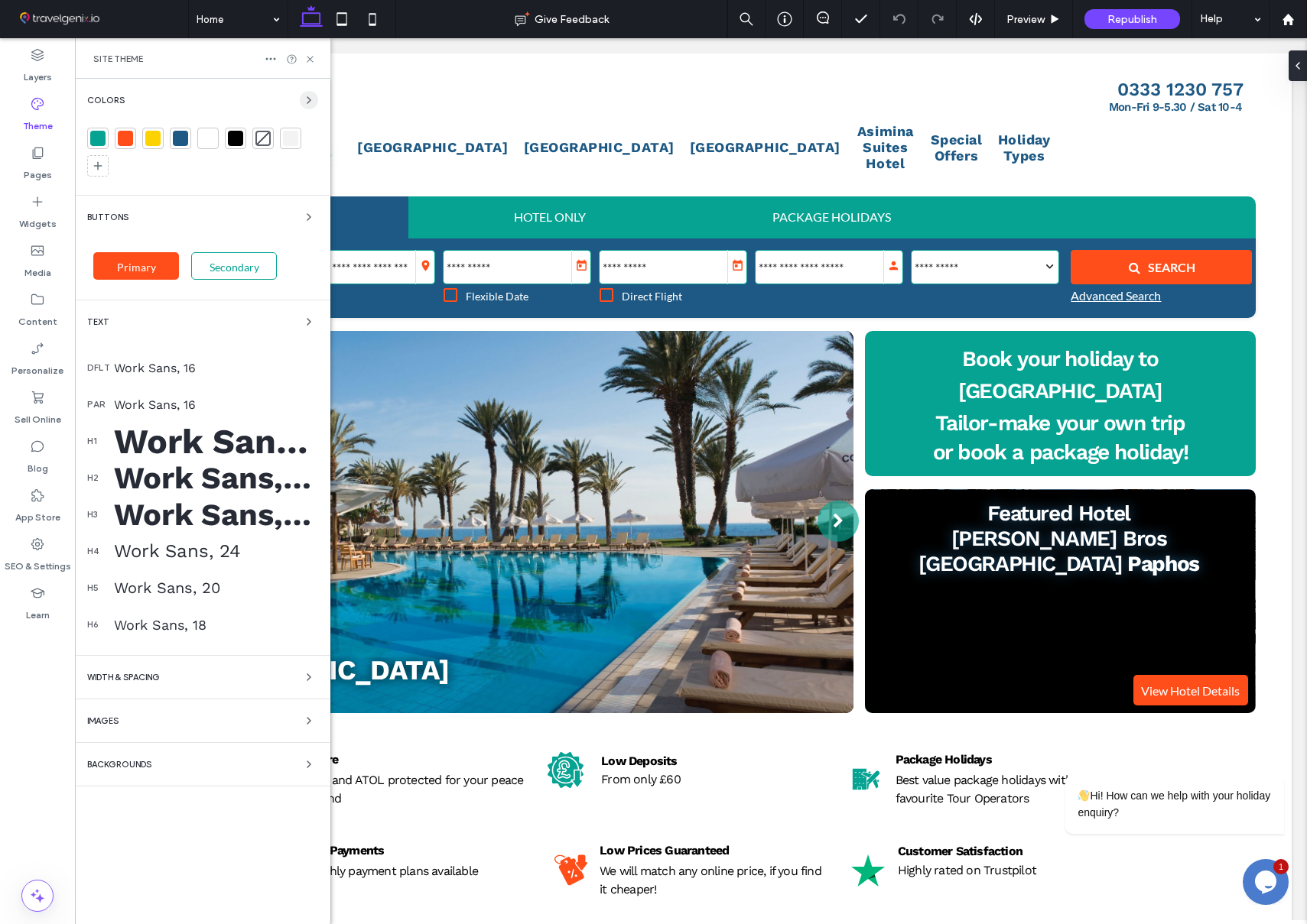
click at [311, 99] on icon "button" at bounding box center [308, 99] width 12 height 12
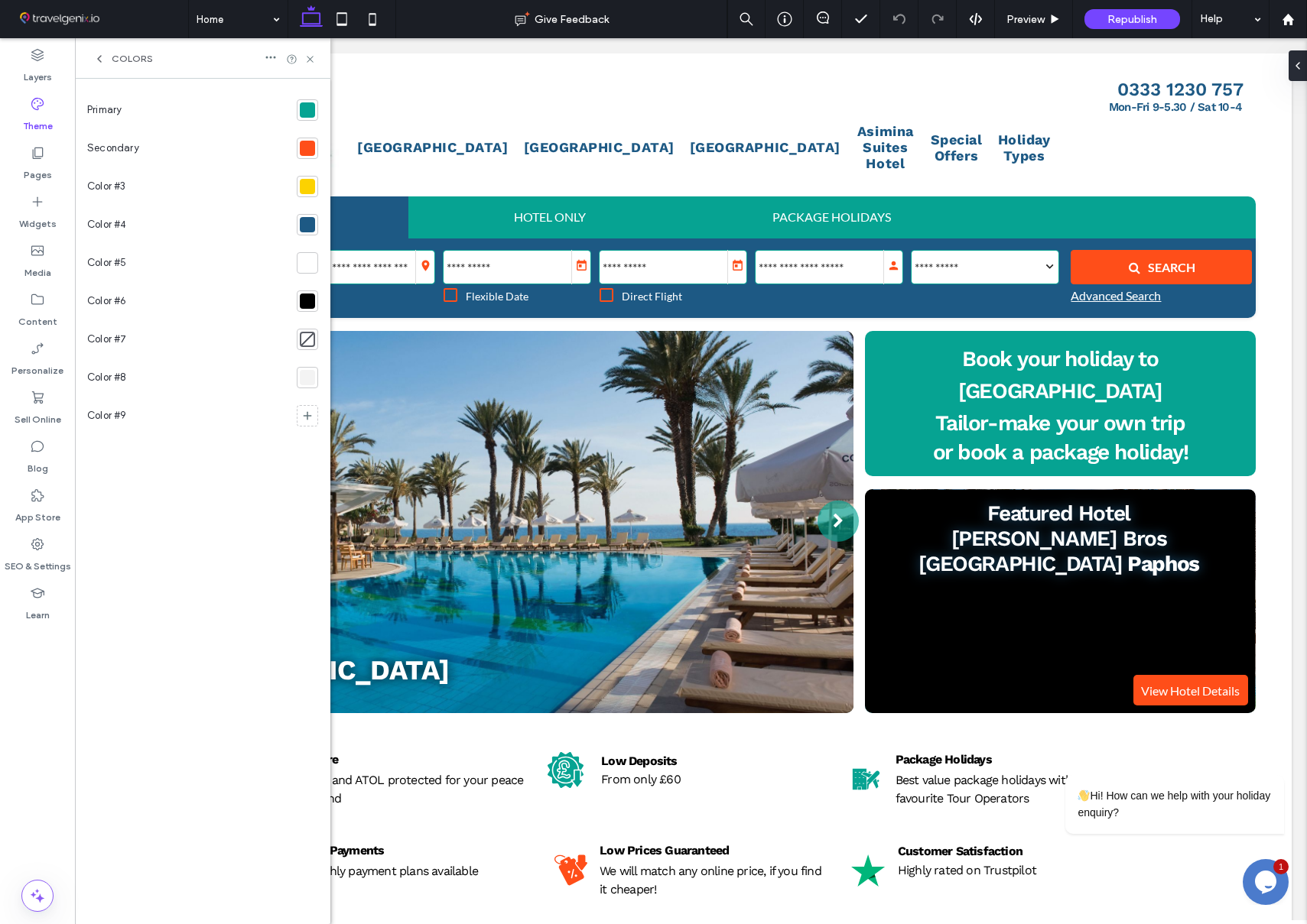
click at [306, 148] on div at bounding box center [307, 148] width 15 height 15
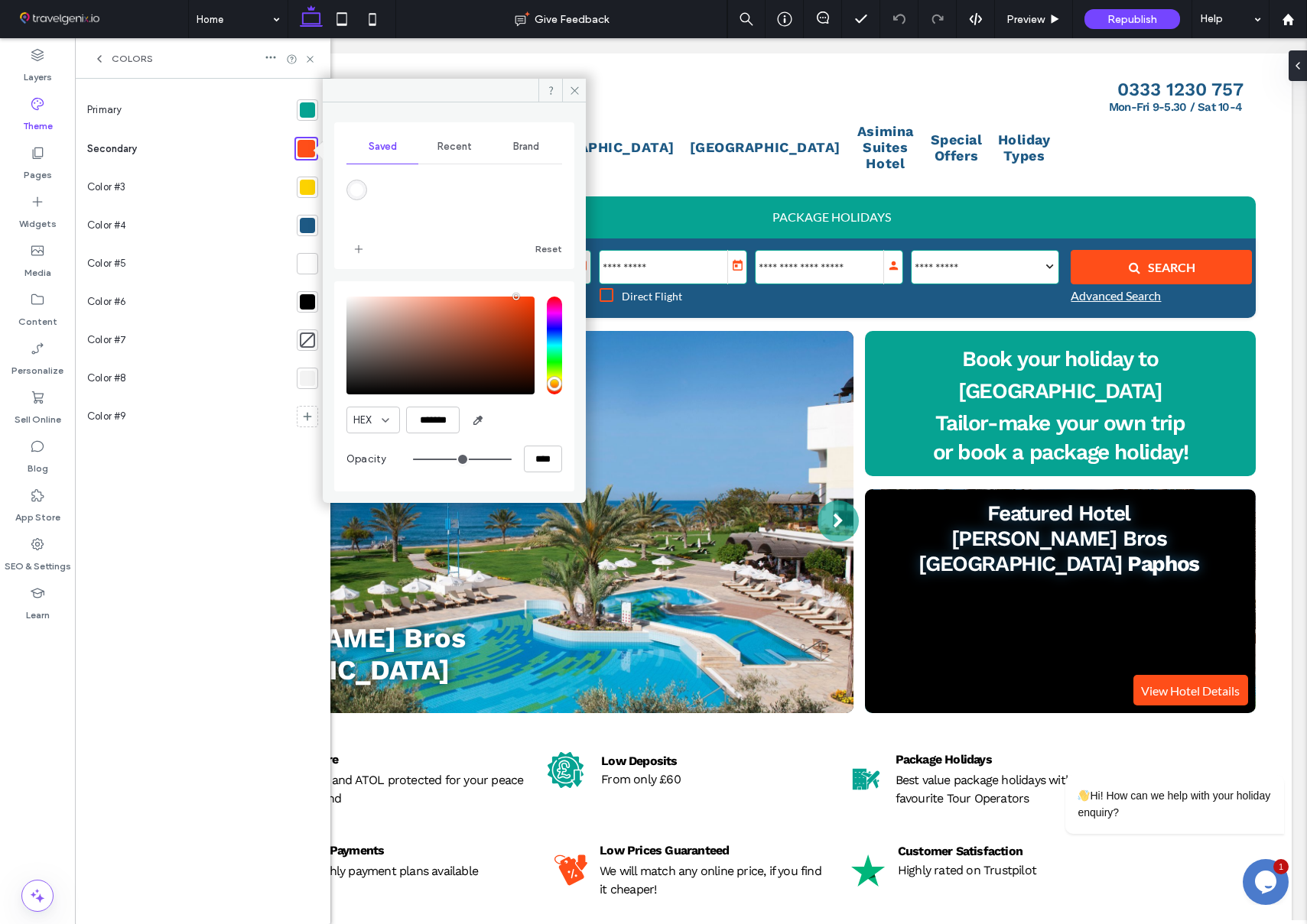
scroll to position [0, 846]
click at [439, 420] on input "*******" at bounding box center [432, 420] width 53 height 27
paste input "color picker textbox"
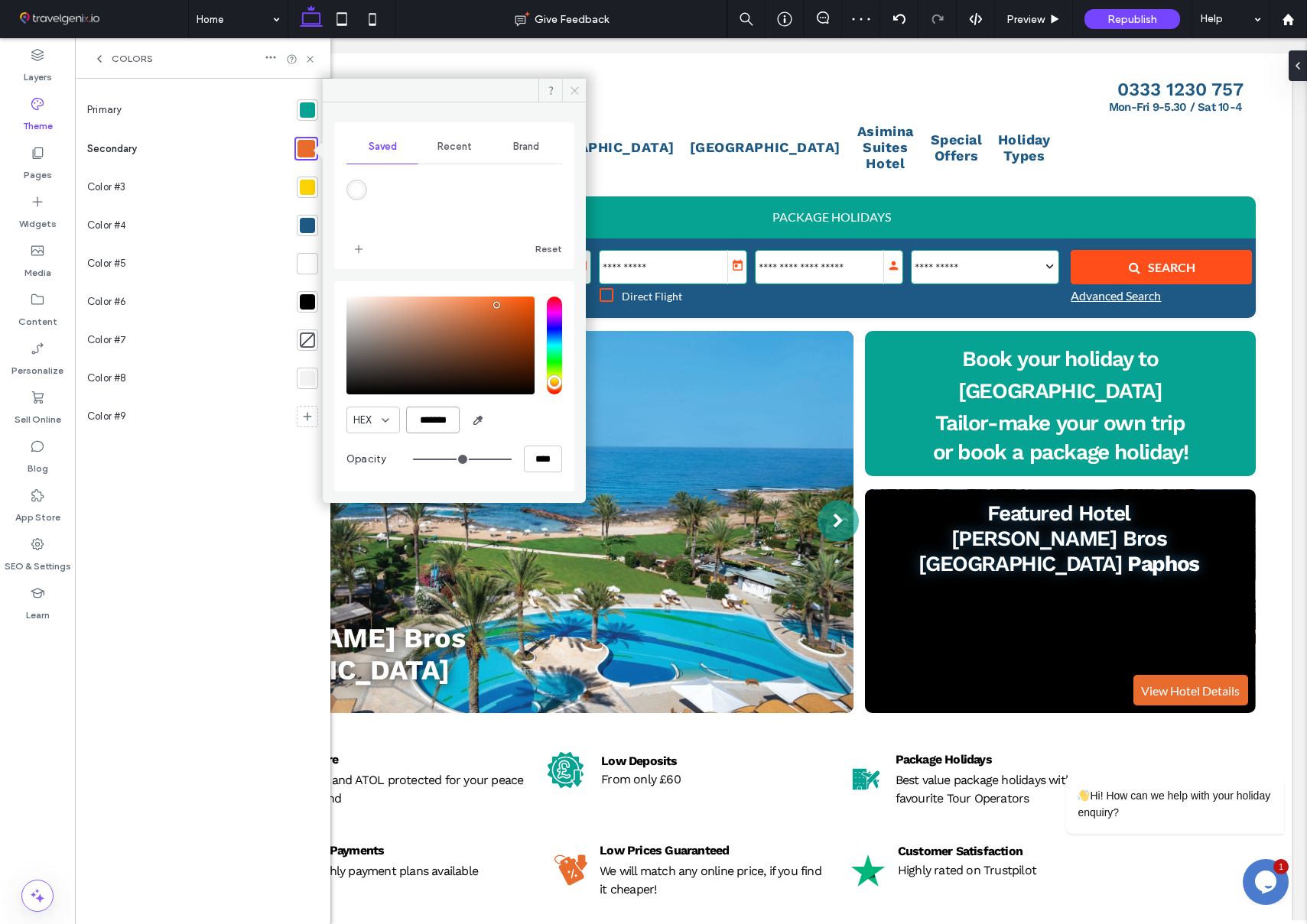
type input "*******"
click at [575, 88] on use at bounding box center [575, 91] width 8 height 8
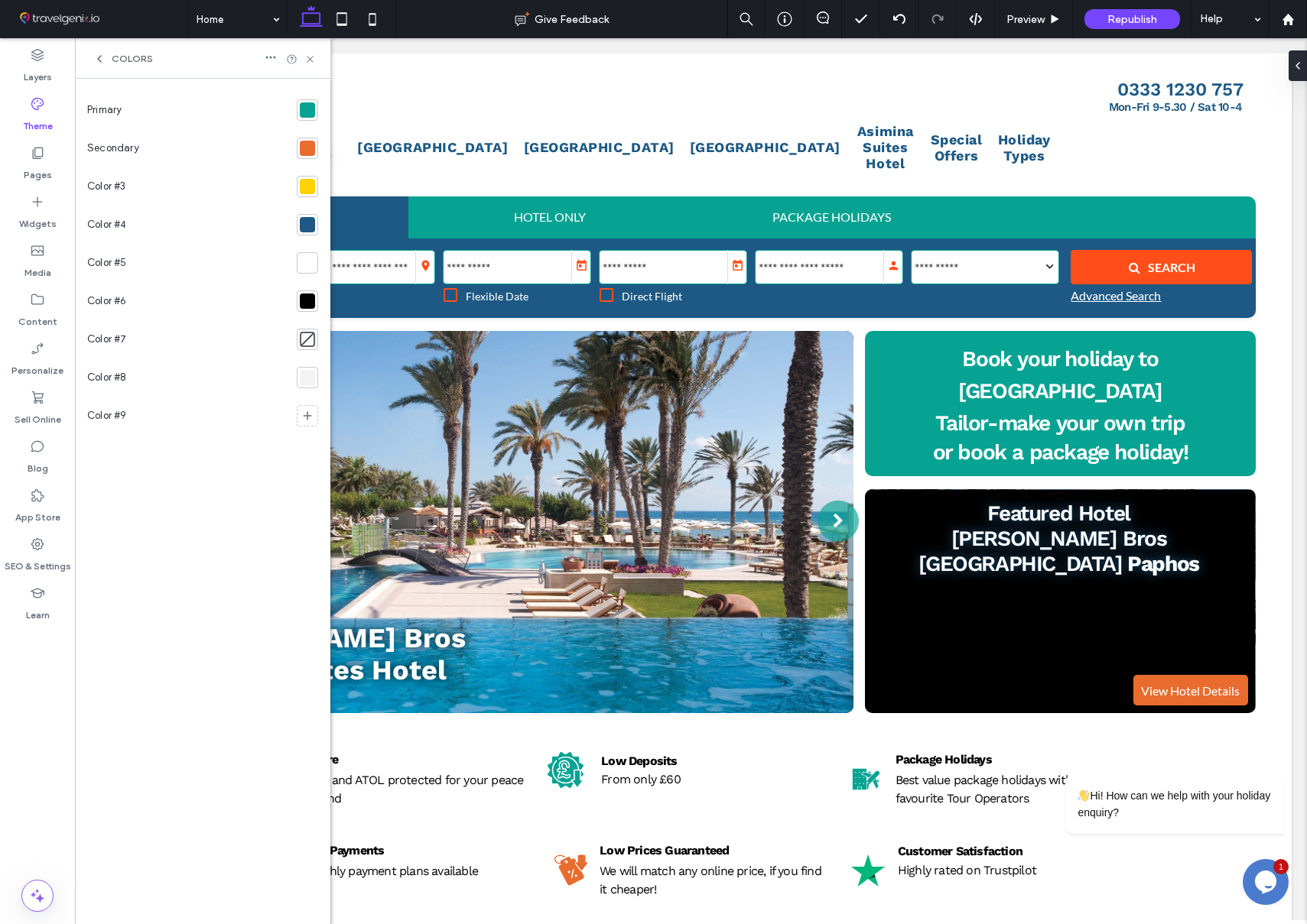
click at [33, 115] on label "Theme" at bounding box center [37, 122] width 29 height 21
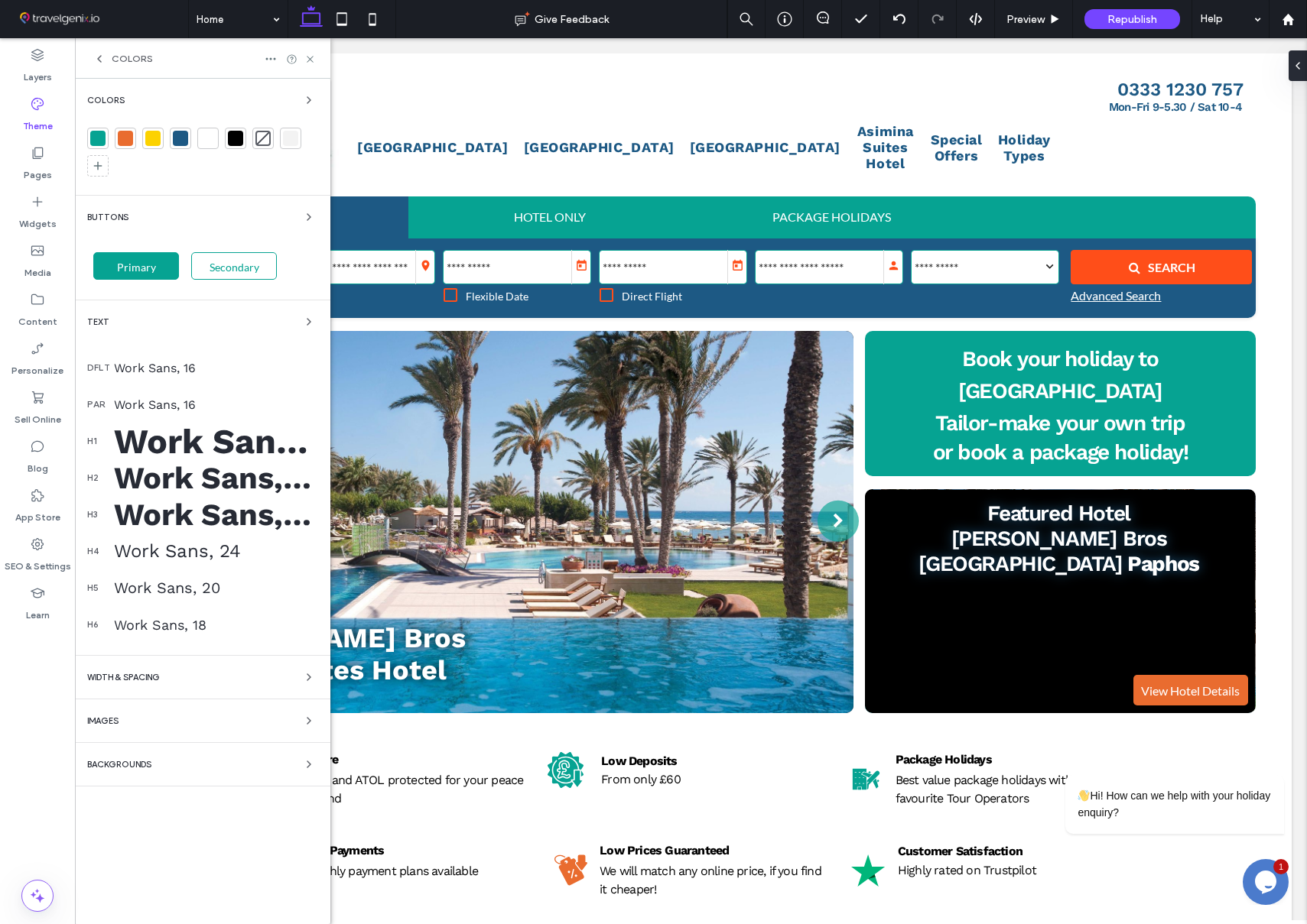
click at [157, 265] on div "Primary" at bounding box center [136, 266] width 86 height 28
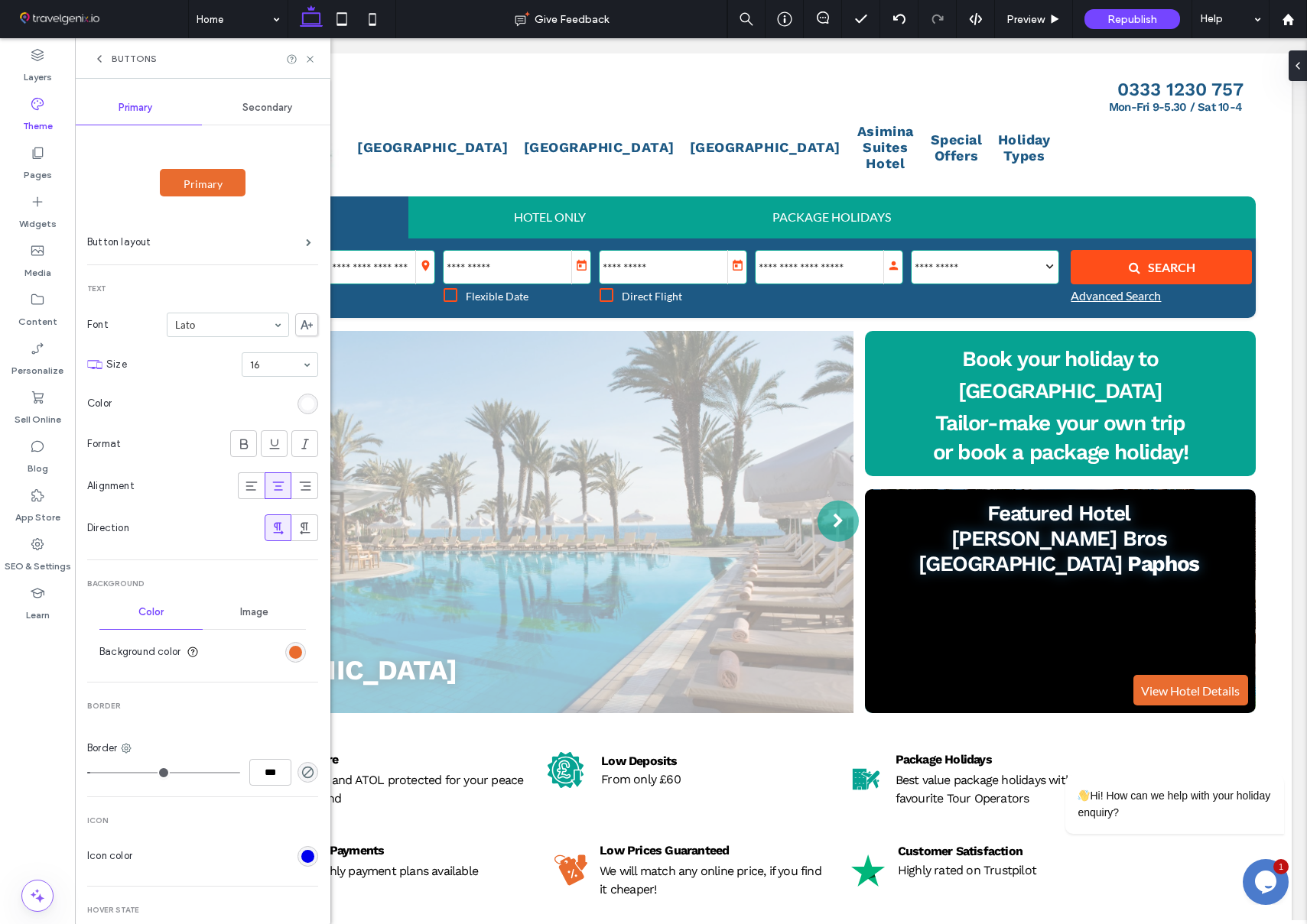
scroll to position [0, 0]
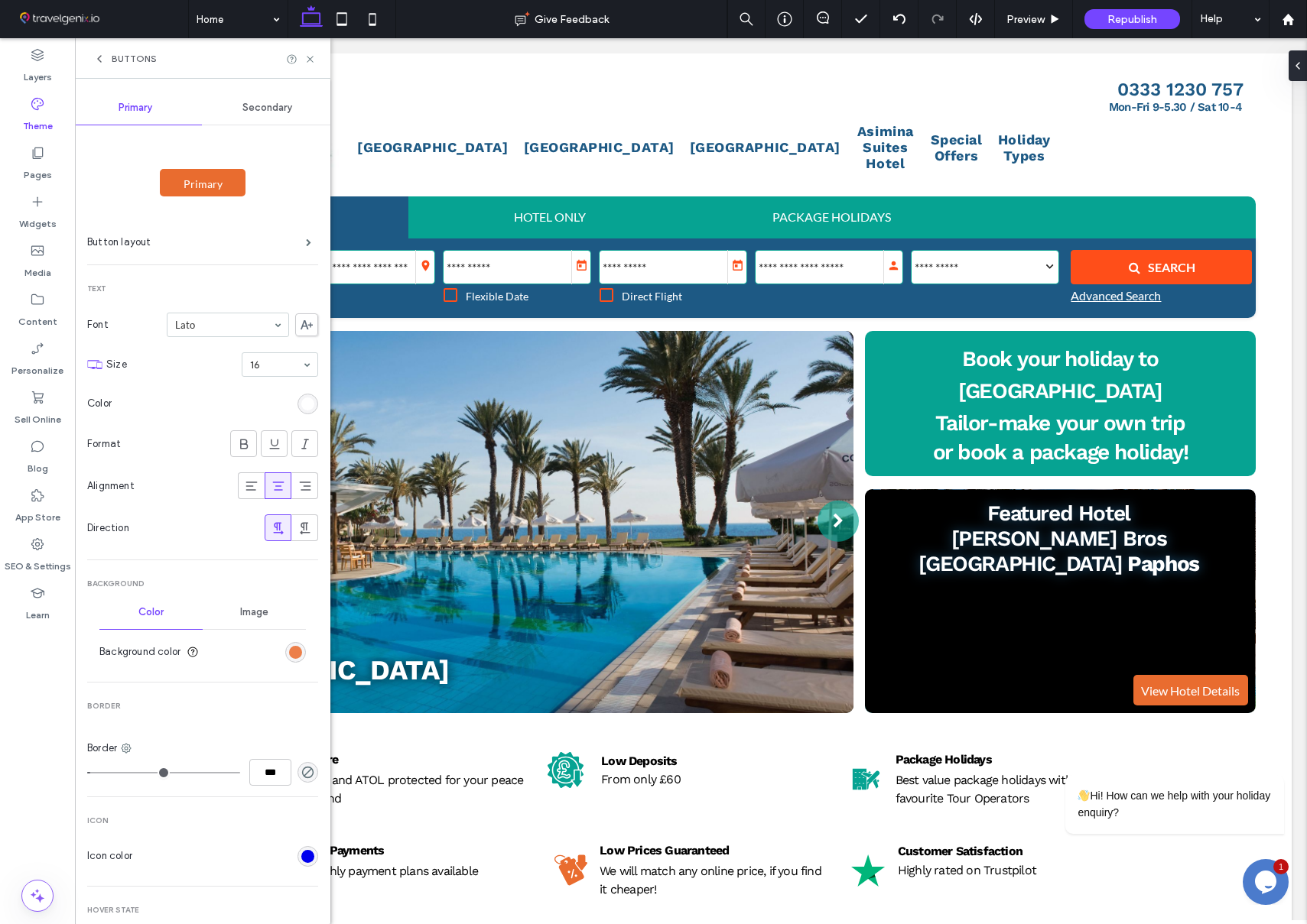
click at [289, 651] on div "rgb(233, 108, 47)" at bounding box center [295, 653] width 13 height 13
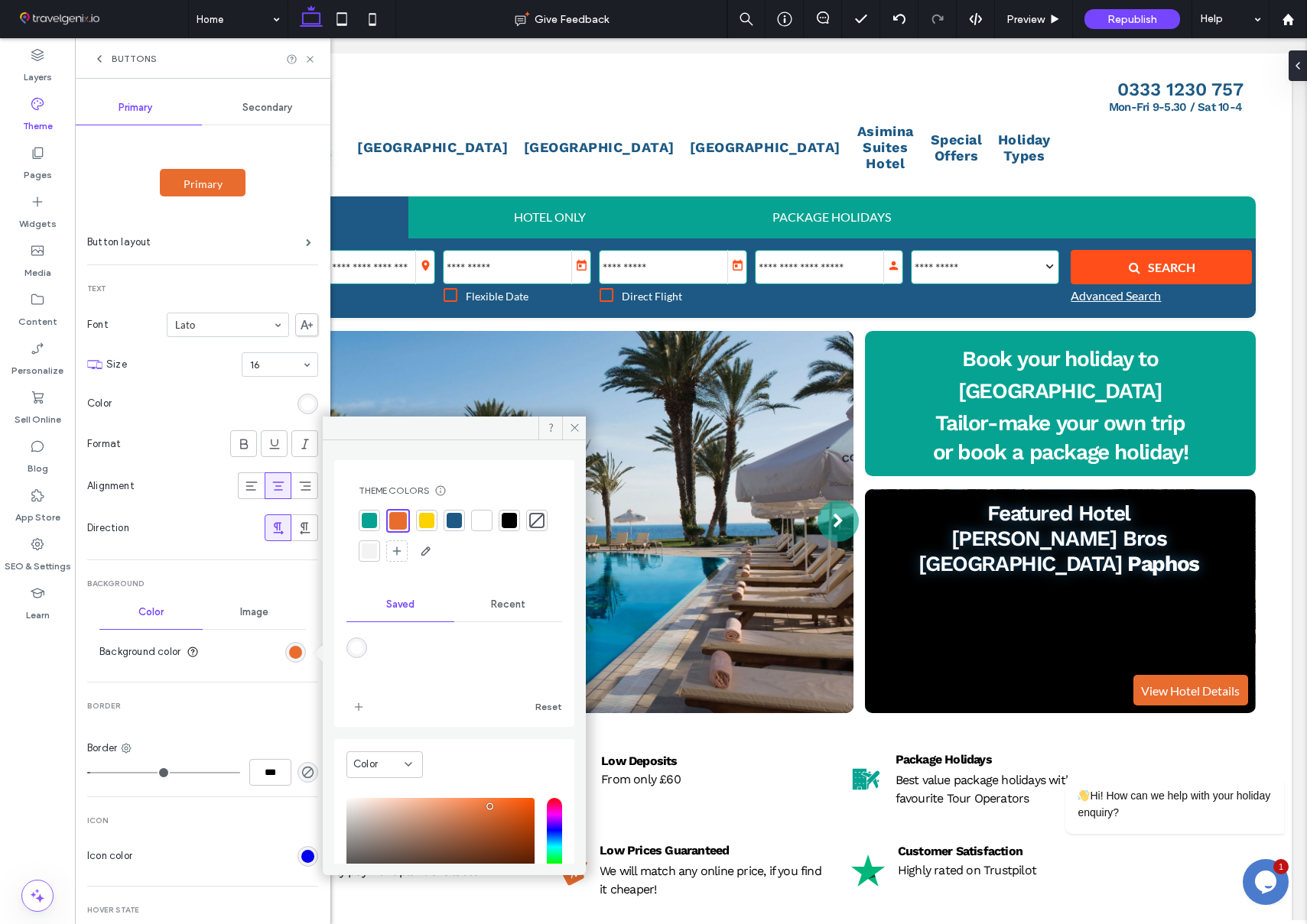
click at [396, 517] on div at bounding box center [398, 521] width 18 height 18
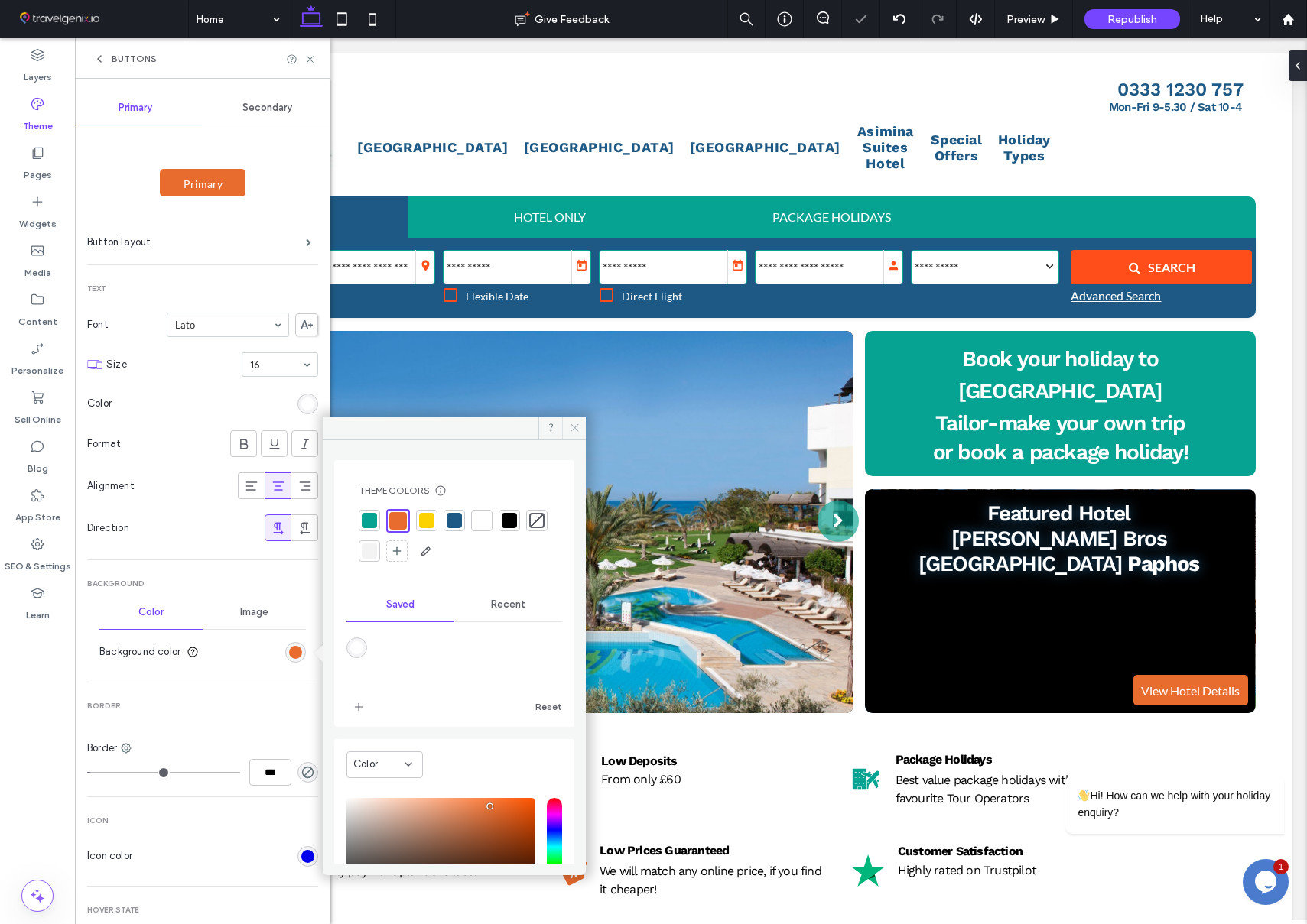
click at [578, 427] on icon at bounding box center [575, 427] width 11 height 11
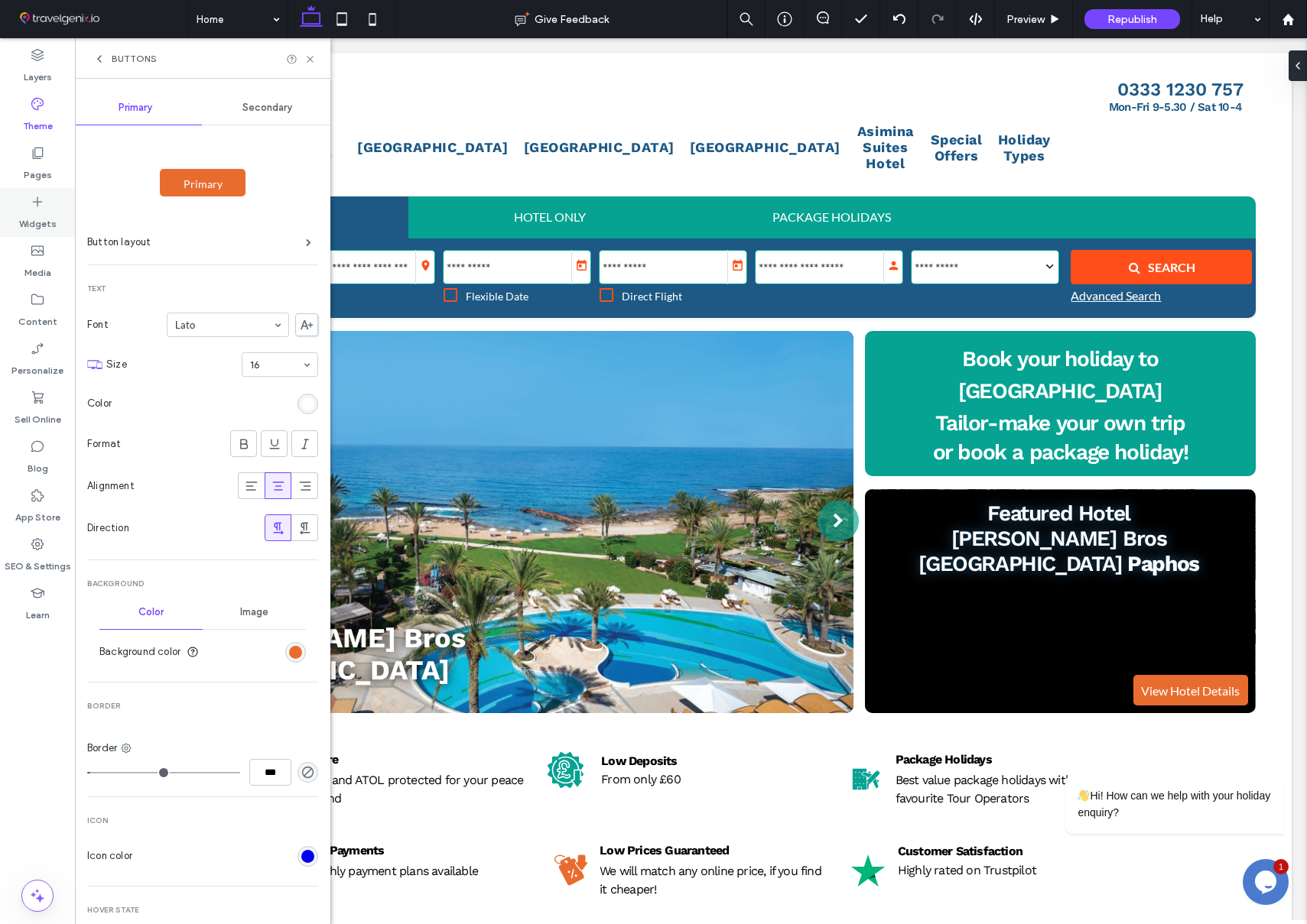
scroll to position [0, 282]
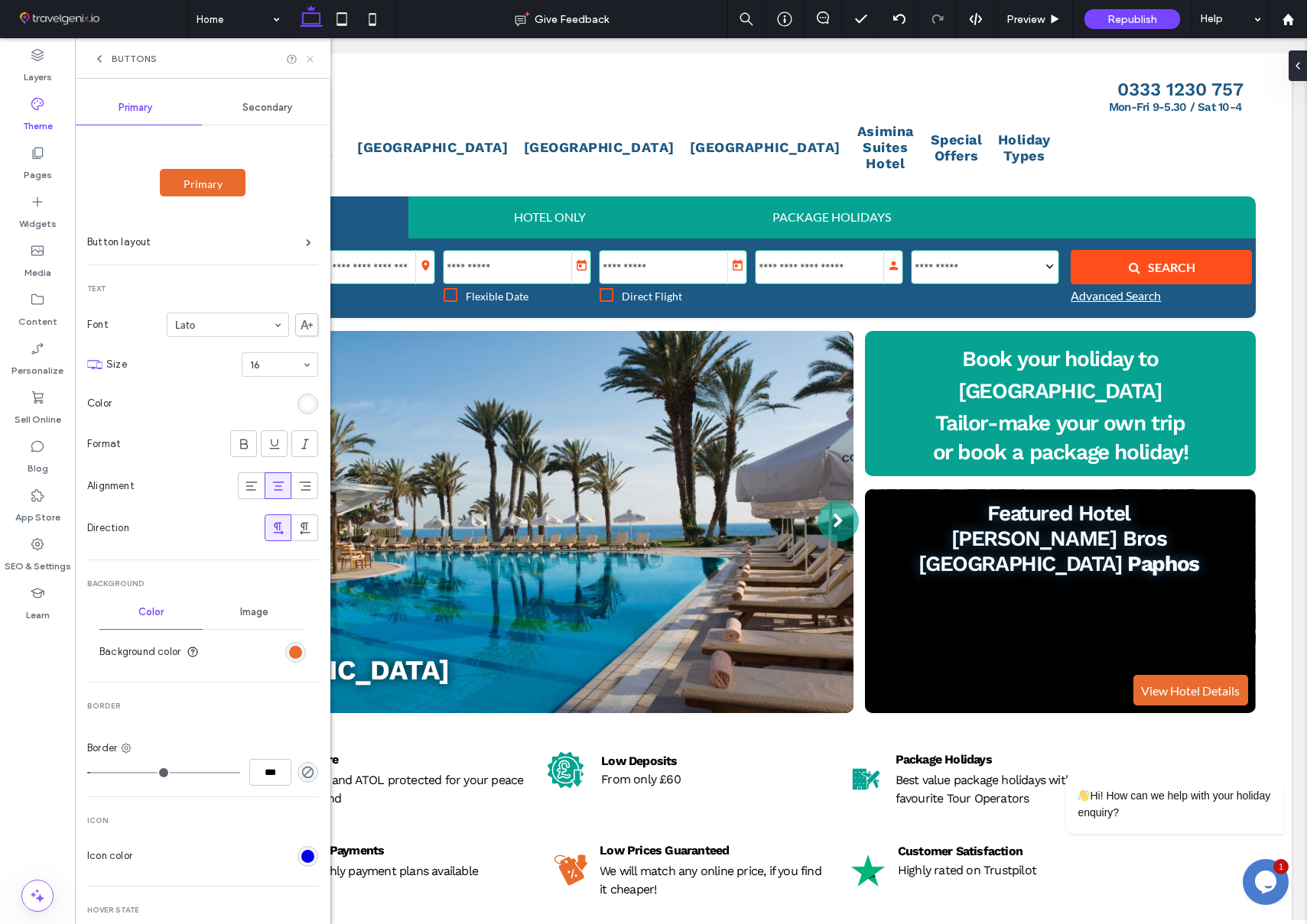
click at [312, 60] on use at bounding box center [310, 59] width 6 height 6
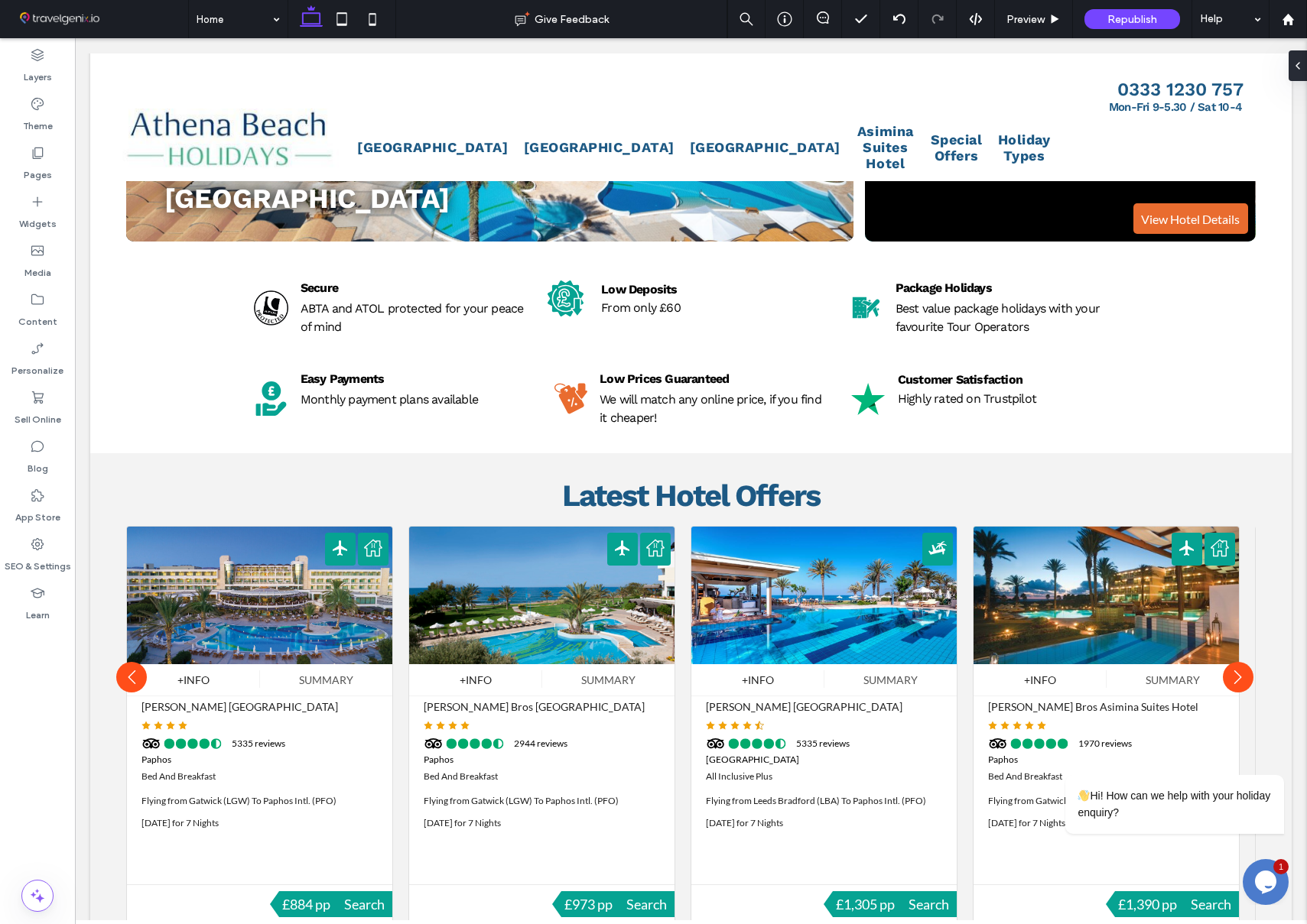
scroll to position [0, 0]
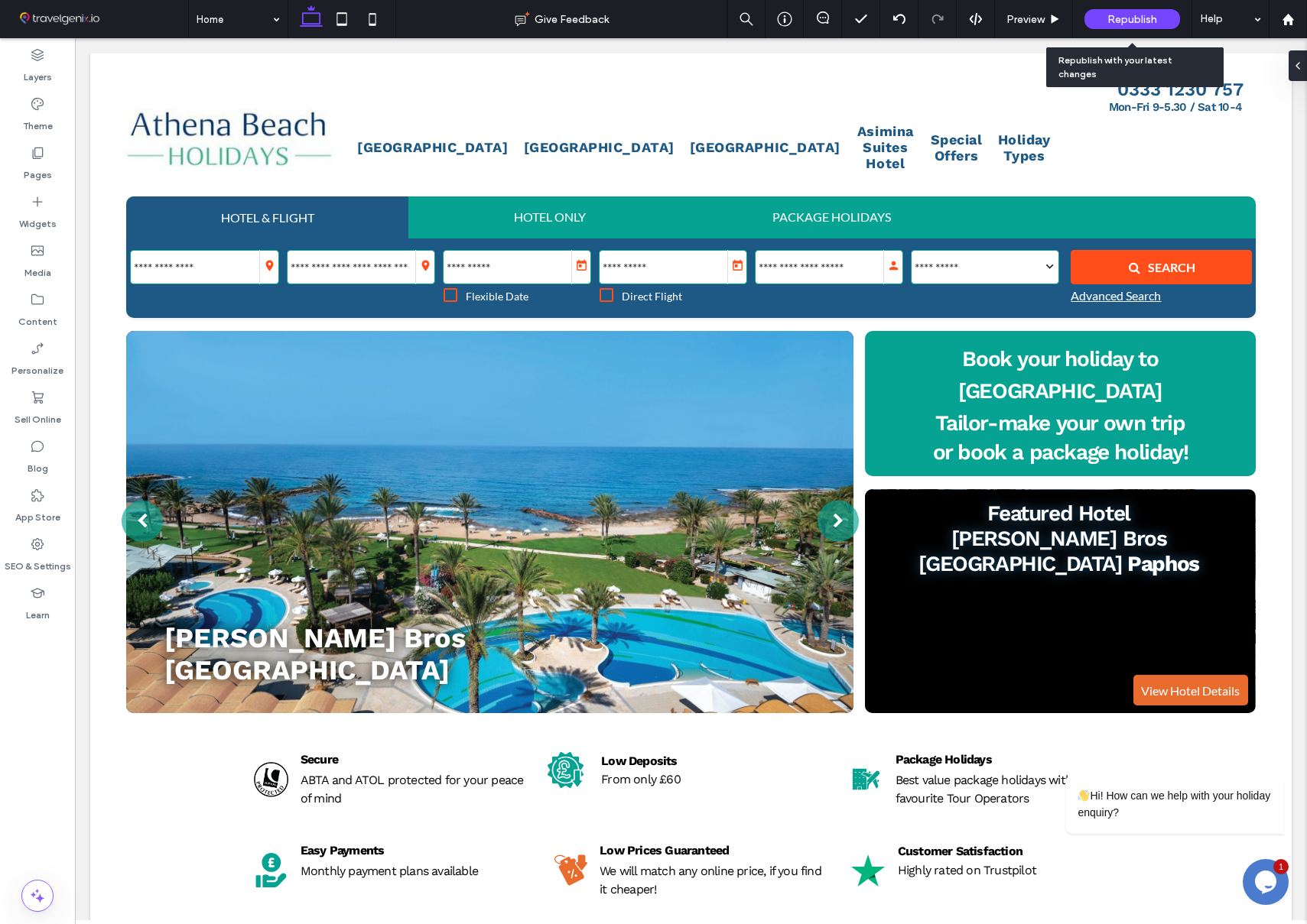
click at [1105, 21] on div "Republish" at bounding box center [1132, 19] width 96 height 20
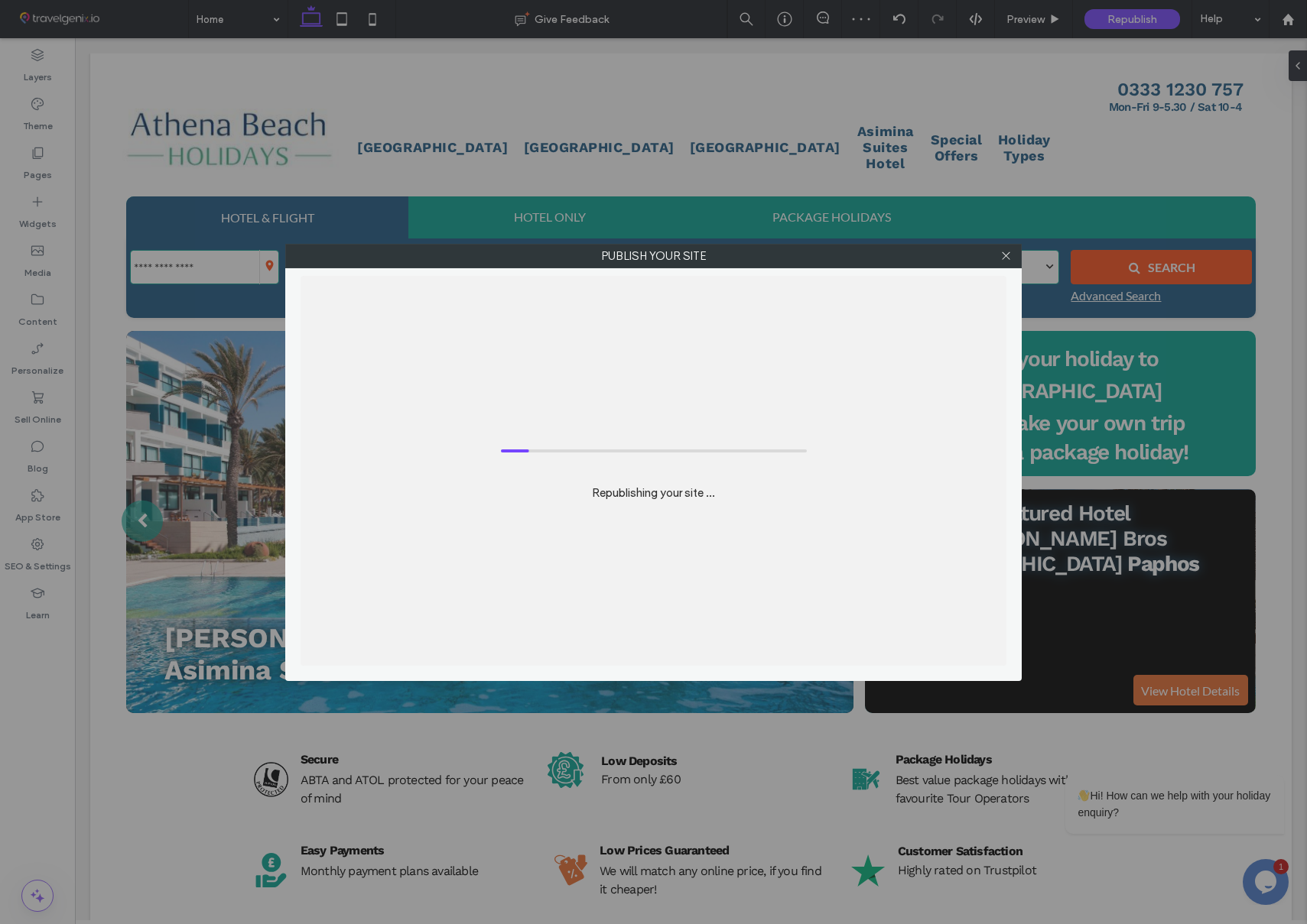
scroll to position [0, 846]
click at [1006, 256] on icon at bounding box center [1005, 255] width 11 height 11
